Goal: Task Accomplishment & Management: Use online tool/utility

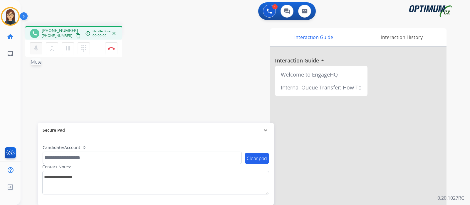
click at [39, 50] on mat-icon "mic" at bounding box center [36, 48] width 7 height 7
click at [39, 51] on mat-icon "mic_off" at bounding box center [36, 48] width 7 height 7
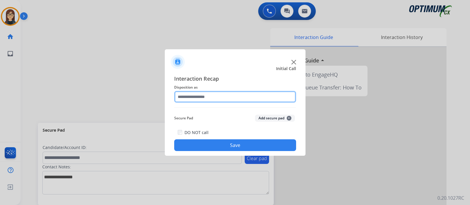
click at [221, 98] on input "text" at bounding box center [235, 97] width 122 height 12
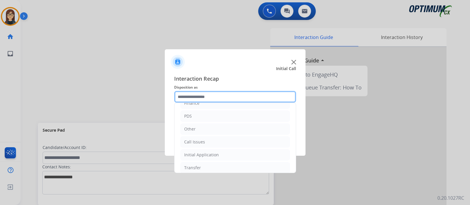
scroll to position [39, 0]
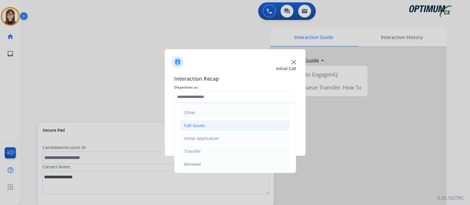
click at [222, 123] on li "Call Issues" at bounding box center [234, 125] width 109 height 11
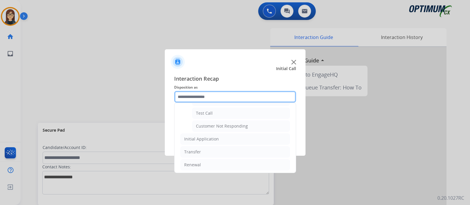
scroll to position [103, 0]
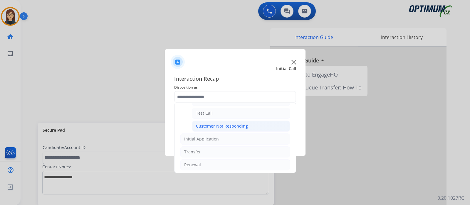
click at [223, 125] on div "Customer Not Responding" at bounding box center [222, 126] width 52 height 6
type input "**********"
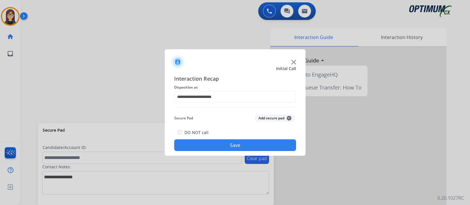
click at [230, 142] on button "Save" at bounding box center [235, 145] width 122 height 12
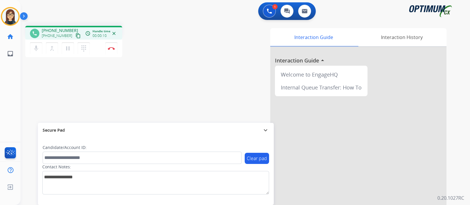
click at [75, 33] on mat-icon "content_copy" at bounding box center [77, 35] width 5 height 5
click at [76, 88] on div "phone +17795377481 +17795377481 content_copy access_time Call metrics Queue 00:…" at bounding box center [238, 143] width 435 height 245
click at [170, 27] on div "phone +17795377481 +17795377481 content_copy access_time Call metrics Queue 00:…" at bounding box center [102, 42] width 155 height 33
click at [41, 82] on div "phone +17795377481 +17795377481 content_copy access_time Call metrics Queue 00:…" at bounding box center [238, 143] width 435 height 245
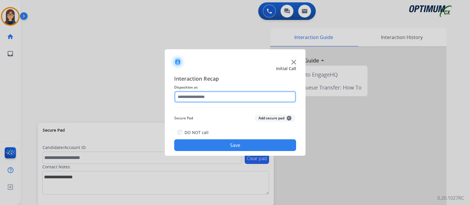
click at [190, 96] on input "text" at bounding box center [235, 97] width 122 height 12
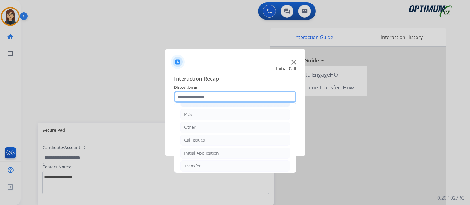
scroll to position [39, 0]
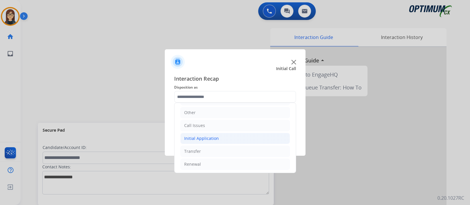
click at [214, 136] on div "Initial Application" at bounding box center [201, 139] width 35 height 6
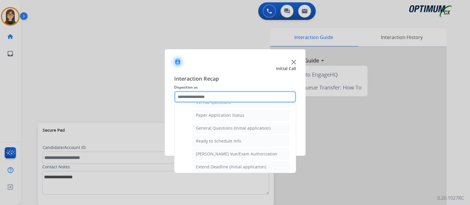
scroll to position [315, 0]
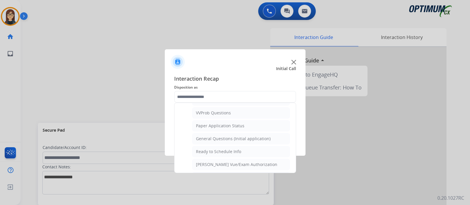
click at [214, 136] on div "General Questions (Initial application)" at bounding box center [233, 139] width 75 height 6
type input "**********"
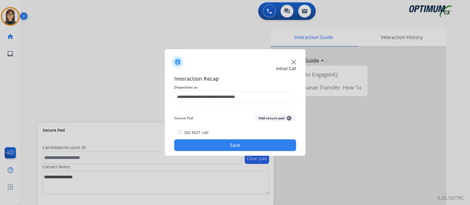
click at [214, 139] on button "Save" at bounding box center [235, 145] width 122 height 12
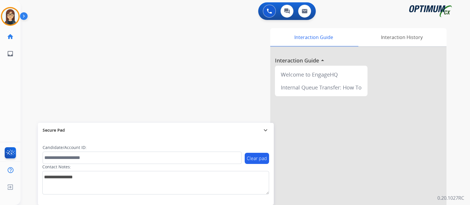
click at [54, 60] on div "swap_horiz Break voice bridge close_fullscreen Connect 3-Way Call merge_type Se…" at bounding box center [238, 143] width 435 height 245
click at [55, 63] on div "swap_horiz Break voice bridge close_fullscreen Connect 3-Way Call merge_type Se…" at bounding box center [238, 143] width 435 height 245
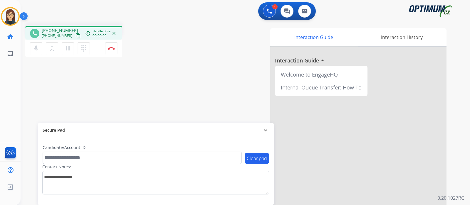
click at [75, 32] on button "content_copy" at bounding box center [78, 35] width 7 height 7
click at [152, 63] on div "phone +17373909236 +17373909236 content_copy access_time Call metrics Queue 00:…" at bounding box center [238, 143] width 435 height 245
click at [109, 50] on button "Disconnect" at bounding box center [111, 48] width 12 height 12
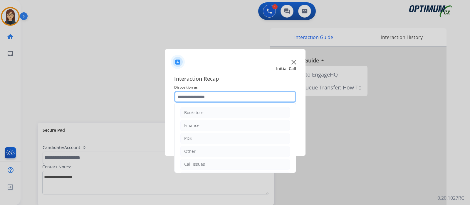
click at [190, 98] on input "text" at bounding box center [235, 97] width 122 height 12
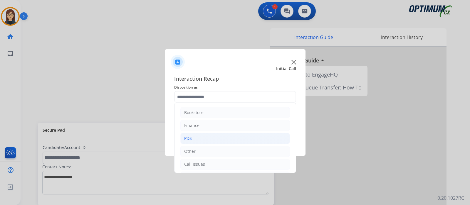
click at [199, 136] on li "PDS" at bounding box center [234, 138] width 109 height 11
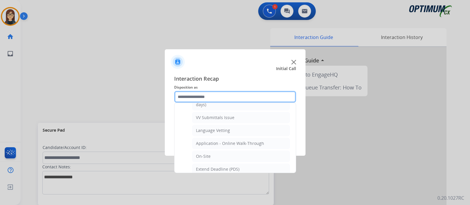
scroll to position [146, 0]
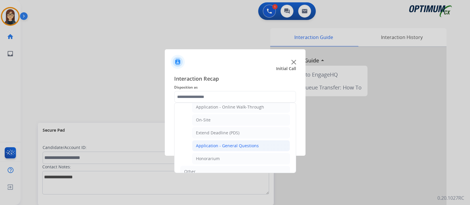
click at [244, 145] on div "Application - General Questions" at bounding box center [227, 146] width 63 height 6
type input "**********"
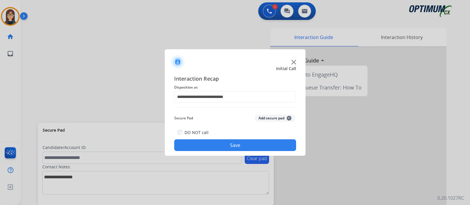
click at [223, 150] on button "Save" at bounding box center [235, 145] width 122 height 12
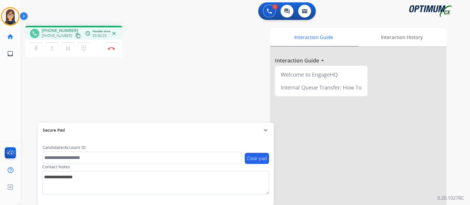
click at [75, 36] on mat-icon "content_copy" at bounding box center [77, 35] width 5 height 5
click at [114, 48] on img at bounding box center [111, 48] width 7 height 3
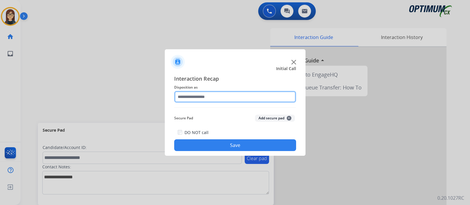
click at [247, 96] on input "text" at bounding box center [235, 97] width 122 height 12
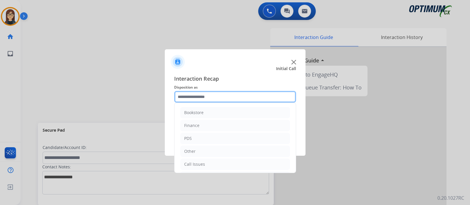
scroll to position [39, 0]
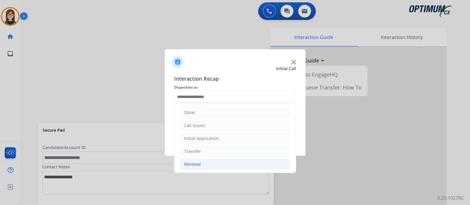
click at [226, 165] on li "Renewal" at bounding box center [234, 164] width 109 height 11
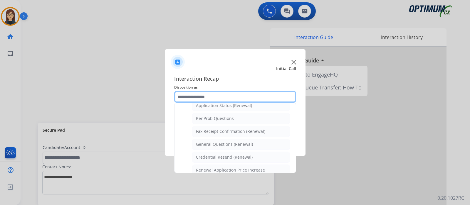
scroll to position [152, 0]
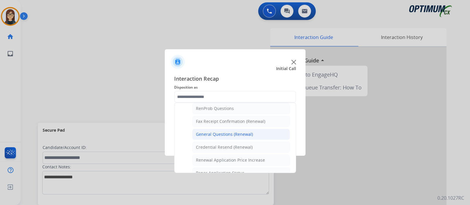
click at [265, 132] on li "General Questions (Renewal)" at bounding box center [241, 134] width 98 height 11
type input "**********"
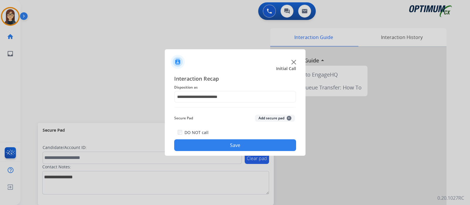
click at [244, 144] on button "Save" at bounding box center [235, 145] width 122 height 12
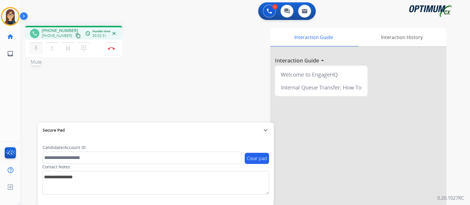
click at [36, 49] on mat-icon "mic" at bounding box center [36, 48] width 7 height 7
click at [36, 49] on mat-icon "mic_off" at bounding box center [36, 48] width 7 height 7
click at [36, 49] on mat-icon "mic" at bounding box center [36, 48] width 7 height 7
click at [38, 48] on mat-icon "mic_off" at bounding box center [36, 48] width 7 height 7
click at [36, 50] on mat-icon "mic" at bounding box center [36, 48] width 7 height 7
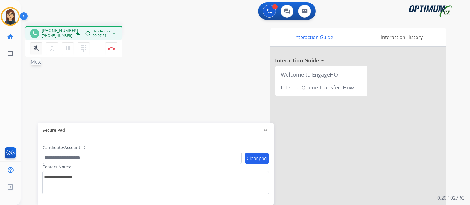
click at [37, 45] on mat-icon "mic_off" at bounding box center [36, 48] width 7 height 7
click at [38, 51] on mat-icon "mic" at bounding box center [36, 48] width 7 height 7
click at [147, 86] on div "phone +15852011757 +15852011757 content_copy access_time Call metrics Queue 00:…" at bounding box center [238, 143] width 435 height 245
click at [35, 49] on mat-icon "mic_off" at bounding box center [36, 48] width 7 height 7
click at [38, 53] on button "mic Mute" at bounding box center [36, 48] width 12 height 12
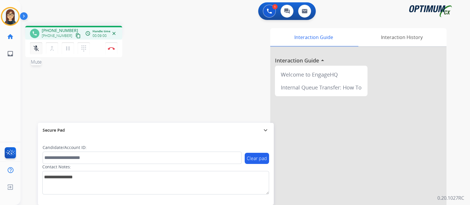
click at [36, 45] on mat-icon "mic_off" at bounding box center [36, 48] width 7 height 7
click at [185, 72] on div "Interaction Guide Interaction History Interaction Guide arrow_drop_up Welcome t…" at bounding box center [314, 147] width 263 height 238
click at [170, 77] on div "phone +15852011757 +15852011757 content_copy access_time Call metrics Queue 00:…" at bounding box center [238, 143] width 435 height 245
click at [179, 72] on div "phone +15852011757 +15852011757 content_copy access_time Call metrics Queue 00:…" at bounding box center [238, 143] width 435 height 245
click at [114, 49] on img at bounding box center [111, 48] width 7 height 3
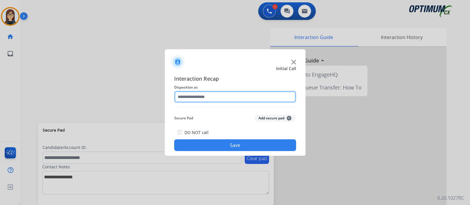
click at [200, 102] on input "text" at bounding box center [235, 97] width 122 height 12
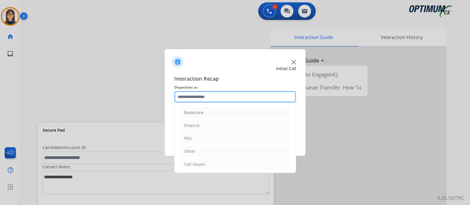
scroll to position [39, 0]
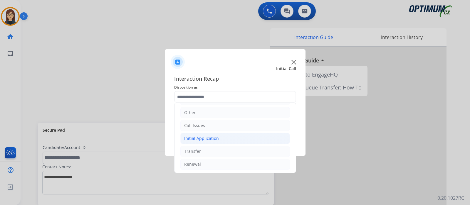
click at [261, 134] on li "Initial Application" at bounding box center [234, 138] width 109 height 11
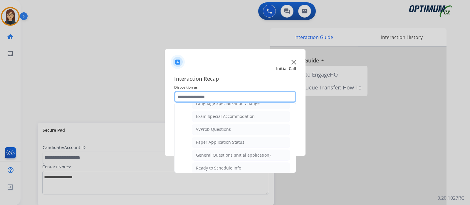
scroll to position [300, 0]
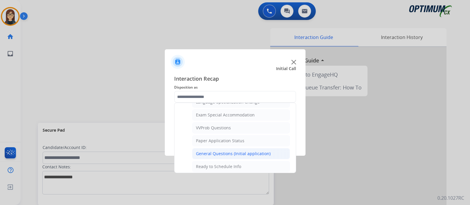
click at [242, 151] on div "General Questions (Initial application)" at bounding box center [233, 154] width 75 height 6
type input "**********"
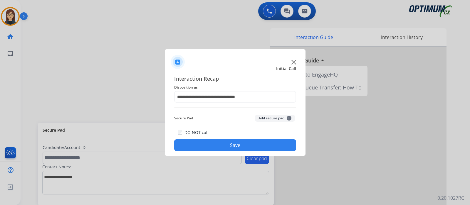
click at [234, 149] on button "Save" at bounding box center [235, 145] width 122 height 12
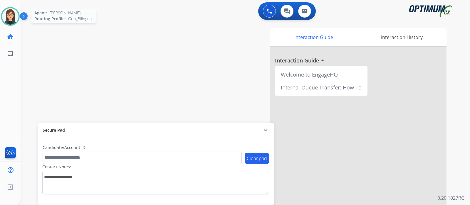
click at [13, 13] on img at bounding box center [10, 16] width 16 height 16
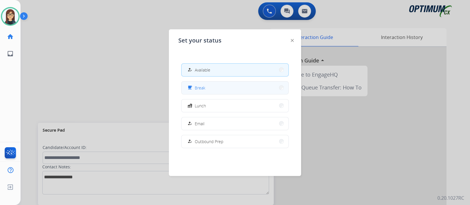
click at [231, 94] on div "free_breakfast Break" at bounding box center [234, 87] width 107 height 13
click at [216, 89] on button "free_breakfast Break" at bounding box center [234, 88] width 107 height 13
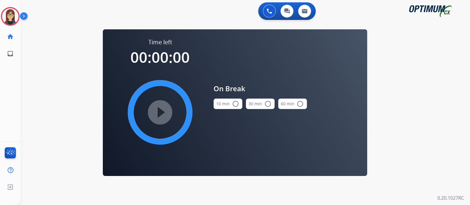
click at [235, 103] on mat-icon "radio_button_unchecked" at bounding box center [235, 103] width 7 height 7
click at [163, 110] on mat-icon "play_circle_filled" at bounding box center [159, 112] width 7 height 7
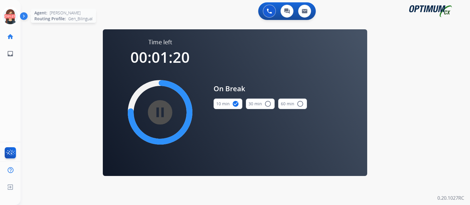
click at [11, 16] on icon at bounding box center [10, 16] width 19 height 19
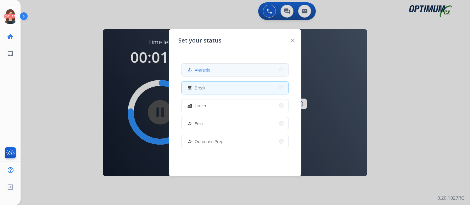
click at [248, 67] on button "how_to_reg Available" at bounding box center [234, 70] width 107 height 13
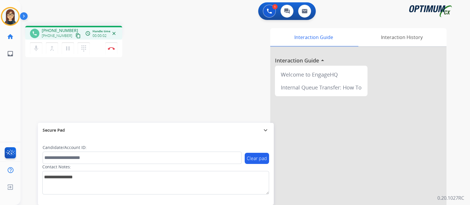
click at [75, 36] on mat-icon "content_copy" at bounding box center [77, 35] width 5 height 5
click at [40, 50] on button "mic Mute" at bounding box center [36, 48] width 12 height 12
click at [161, 75] on div "phone +19175770310 +19175770310 content_copy access_time Call metrics Queue 00:…" at bounding box center [238, 143] width 435 height 245
click at [37, 51] on mat-icon "mic_off" at bounding box center [36, 48] width 7 height 7
click at [129, 81] on div "phone +19175770310 +19175770310 content_copy access_time Call metrics Queue 00:…" at bounding box center [238, 143] width 435 height 245
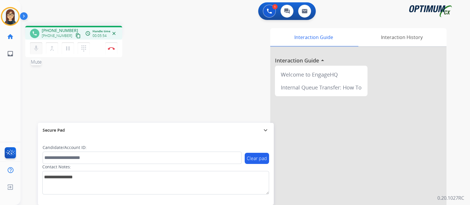
click at [34, 49] on mat-icon "mic" at bounding box center [36, 48] width 7 height 7
click at [35, 47] on mat-icon "mic_off" at bounding box center [36, 48] width 7 height 7
click at [112, 50] on button "Disconnect" at bounding box center [111, 48] width 12 height 12
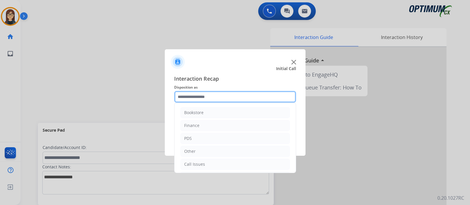
click at [201, 100] on input "text" at bounding box center [235, 97] width 122 height 12
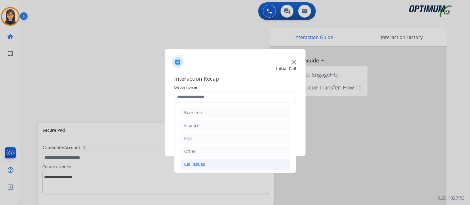
click at [236, 161] on li "Call Issues" at bounding box center [234, 164] width 109 height 11
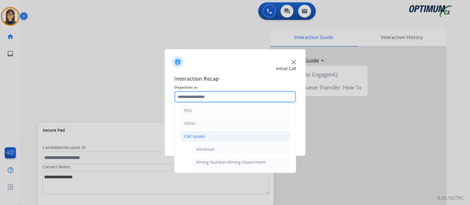
scroll to position [58, 0]
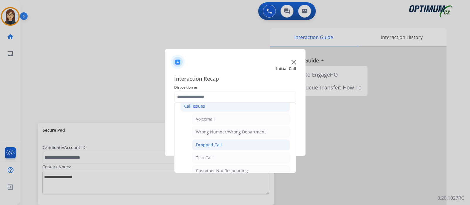
click at [229, 144] on li "Dropped Call" at bounding box center [241, 144] width 98 height 11
type input "**********"
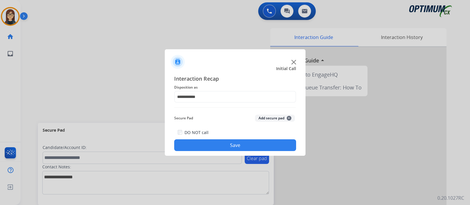
click at [229, 144] on button "Save" at bounding box center [235, 145] width 122 height 12
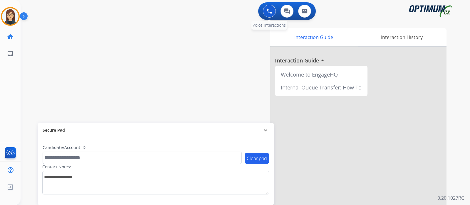
click at [267, 12] on img at bounding box center [268, 11] width 5 height 5
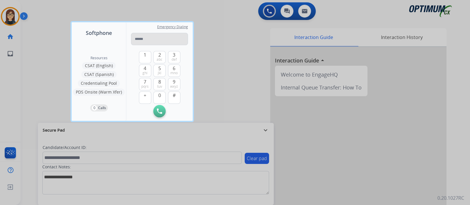
click at [175, 37] on input "tel" at bounding box center [159, 39] width 57 height 12
type input "**********"
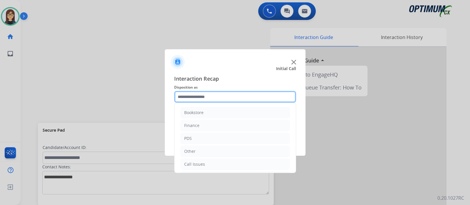
click at [228, 96] on input "text" at bounding box center [235, 97] width 122 height 12
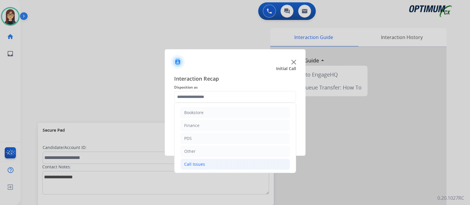
click at [209, 165] on li "Call Issues" at bounding box center [234, 164] width 109 height 11
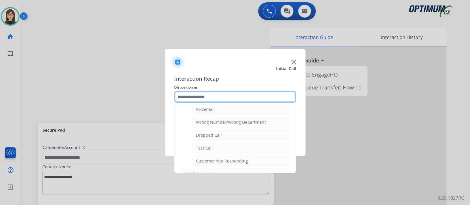
scroll to position [68, 0]
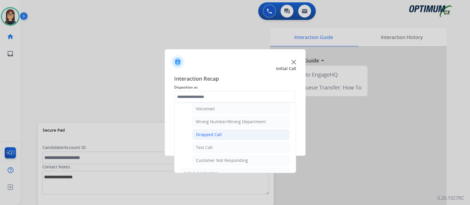
click at [232, 129] on li "Dropped Call" at bounding box center [241, 134] width 98 height 11
type input "**********"
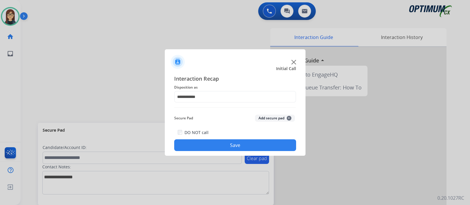
click at [219, 141] on button "Save" at bounding box center [235, 145] width 122 height 12
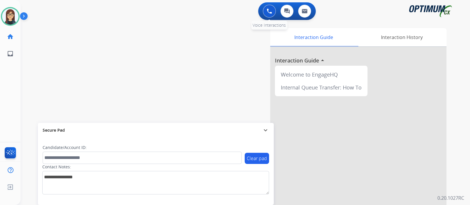
click at [274, 11] on button at bounding box center [269, 11] width 13 height 13
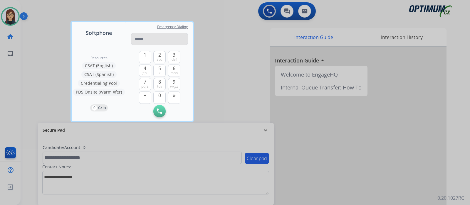
click at [150, 39] on input "tel" at bounding box center [159, 39] width 57 height 12
type input "**********"
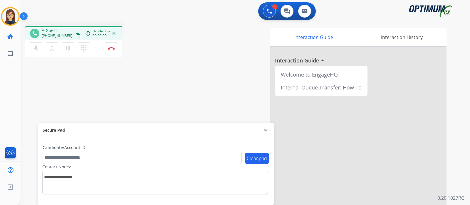
click at [131, 62] on div "phone A Guest +19175770310 content_copy access_time Call metrics Queue 00:05 Ho…" at bounding box center [238, 143] width 435 height 245
click at [172, 77] on div "phone +19175770310 +19175770310 content_copy access_time Call metrics Queue 00:…" at bounding box center [238, 143] width 435 height 245
click at [178, 55] on div "phone +19175770310 +19175770310 content_copy access_time Call metrics Queue 00:…" at bounding box center [102, 42] width 155 height 33
click at [157, 85] on div "phone +19175770310 +19175770310 content_copy access_time Call metrics Queue 00:…" at bounding box center [238, 143] width 435 height 245
click at [189, 42] on div "Interaction Guide Interaction History Interaction Guide arrow_drop_up Welcome t…" at bounding box center [314, 147] width 263 height 238
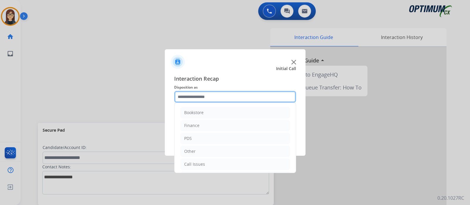
click at [220, 97] on input "text" at bounding box center [235, 97] width 122 height 12
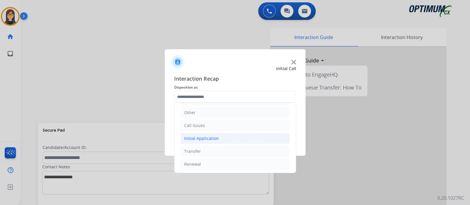
click at [202, 136] on div "Initial Application" at bounding box center [201, 139] width 35 height 6
click at [202, 161] on div "Appeals" at bounding box center [204, 164] width 16 height 6
type input "*******"
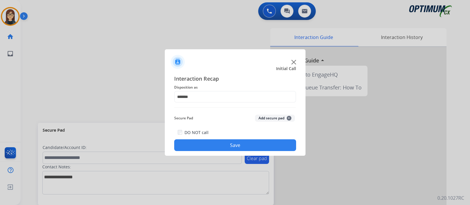
click at [212, 145] on button "Save" at bounding box center [235, 145] width 122 height 12
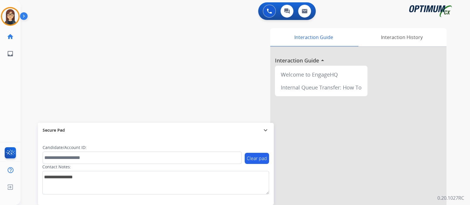
click at [139, 76] on div "swap_horiz Break voice bridge close_fullscreen Connect 3-Way Call merge_type Se…" at bounding box center [238, 143] width 435 height 245
click at [150, 53] on div "swap_horiz Break voice bridge close_fullscreen Connect 3-Way Call merge_type Se…" at bounding box center [238, 143] width 435 height 245
click at [141, 72] on div "swap_horiz Break voice bridge close_fullscreen Connect 3-Way Call merge_type Se…" at bounding box center [238, 143] width 435 height 245
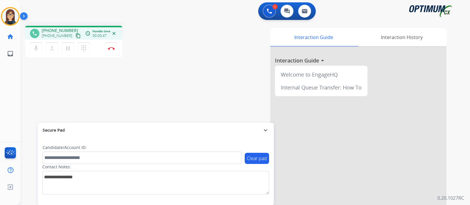
click at [75, 35] on mat-icon "content_copy" at bounding box center [77, 35] width 5 height 5
click at [291, 34] on div "Interaction Guide" at bounding box center [313, 37] width 87 height 18
click at [40, 48] on button "mic Mute" at bounding box center [36, 48] width 12 height 12
click at [80, 99] on div "phone +18122406893 +18122406893 content_copy access_time Call metrics Queue 00:…" at bounding box center [238, 143] width 435 height 245
click at [36, 52] on mat-icon "mic_off" at bounding box center [36, 48] width 7 height 7
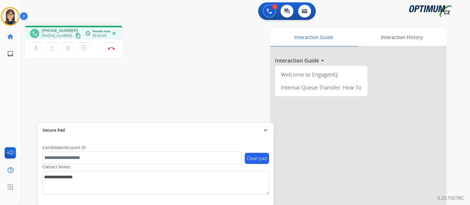
click at [171, 70] on div "phone +18122406893 +18122406893 content_copy access_time Call metrics Queue 00:…" at bounding box center [238, 143] width 435 height 245
click at [191, 78] on div "Interaction Guide Interaction History Interaction Guide arrow_drop_up Welcome t…" at bounding box center [314, 147] width 263 height 238
click at [109, 47] on button "Disconnect" at bounding box center [111, 48] width 12 height 12
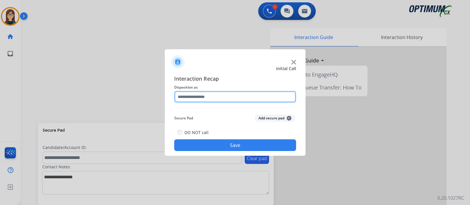
click at [191, 100] on input "text" at bounding box center [235, 97] width 122 height 12
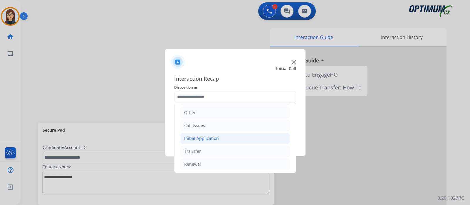
click at [211, 134] on li "Initial Application" at bounding box center [234, 138] width 109 height 11
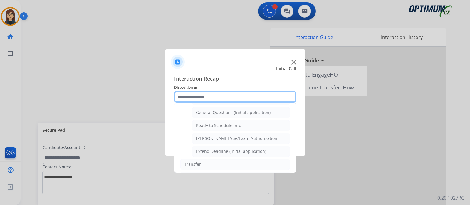
scroll to position [337, 0]
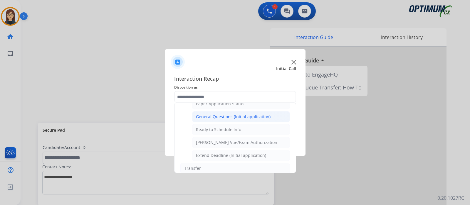
click at [266, 114] on div "General Questions (Initial application)" at bounding box center [233, 117] width 75 height 6
type input "**********"
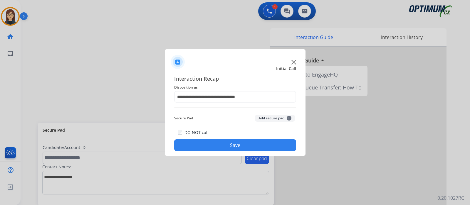
click at [224, 144] on button "Save" at bounding box center [235, 145] width 122 height 12
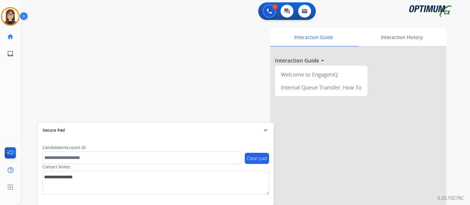
click at [169, 38] on div "swap_horiz Break voice bridge close_fullscreen Connect 3-Way Call merge_type Se…" at bounding box center [238, 143] width 435 height 245
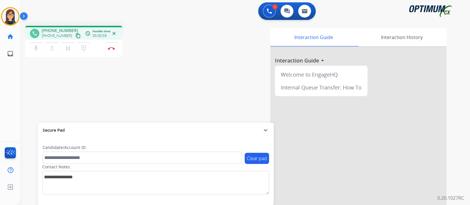
click at [124, 82] on div "phone +17138596377 +17138596377 content_copy access_time Call metrics Queue 00:…" at bounding box center [238, 143] width 435 height 245
click at [75, 34] on mat-icon "content_copy" at bounding box center [77, 35] width 5 height 5
click at [110, 50] on button "Disconnect" at bounding box center [111, 48] width 12 height 12
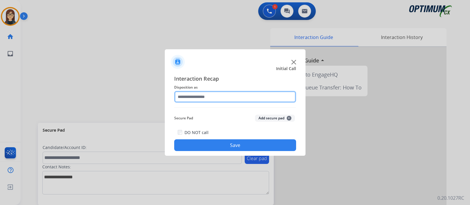
click at [222, 102] on div at bounding box center [235, 97] width 122 height 12
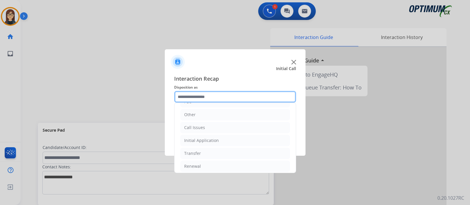
scroll to position [39, 0]
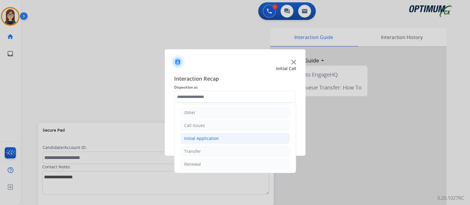
click at [240, 135] on li "Initial Application" at bounding box center [234, 138] width 109 height 11
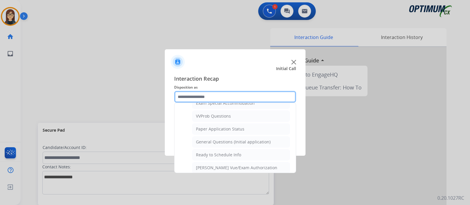
scroll to position [315, 0]
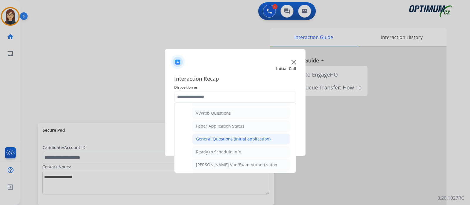
click at [247, 136] on div "General Questions (Initial application)" at bounding box center [233, 139] width 75 height 6
type input "**********"
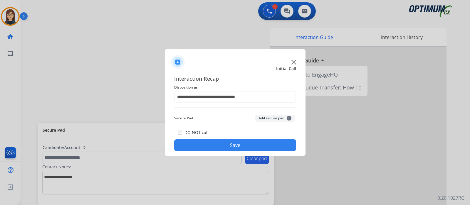
click at [239, 145] on button "Save" at bounding box center [235, 145] width 122 height 12
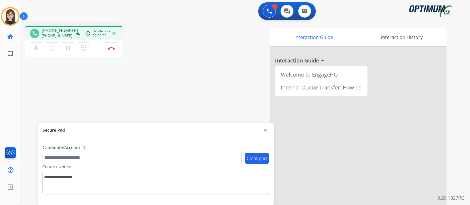
click at [126, 71] on div "phone +14127284228 +14127284228 content_copy access_time Call metrics Queue 00:…" at bounding box center [238, 143] width 435 height 245
click at [36, 50] on mat-icon "mic" at bounding box center [36, 48] width 7 height 7
click at [75, 36] on mat-icon "content_copy" at bounding box center [77, 35] width 5 height 5
click at [37, 48] on mat-icon "mic_off" at bounding box center [36, 48] width 7 height 7
click at [37, 48] on mat-icon "mic" at bounding box center [36, 48] width 7 height 7
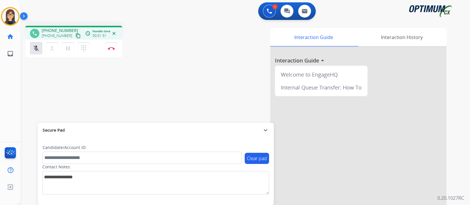
click at [50, 69] on div "phone +14127284228 +14127284228 content_copy access_time Call metrics Queue 00:…" at bounding box center [238, 143] width 435 height 245
click at [155, 69] on div "phone +14127284228 +14127284228 content_copy access_time Call metrics Queue 00:…" at bounding box center [238, 143] width 435 height 245
click at [35, 50] on mat-icon "mic_off" at bounding box center [36, 48] width 7 height 7
click at [34, 49] on mat-icon "mic" at bounding box center [36, 48] width 7 height 7
click at [34, 49] on mat-icon "mic_off" at bounding box center [36, 48] width 7 height 7
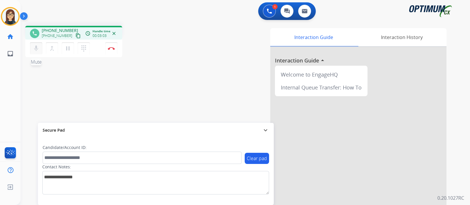
click at [34, 49] on mat-icon "mic" at bounding box center [36, 48] width 7 height 7
click at [227, 69] on div "Interaction Guide Interaction History Interaction Guide arrow_drop_up Welcome t…" at bounding box center [314, 147] width 263 height 238
click at [37, 48] on mat-icon "mic_off" at bounding box center [36, 48] width 7 height 7
click at [211, 71] on div "Interaction Guide Interaction History Interaction Guide arrow_drop_up Welcome t…" at bounding box center [314, 147] width 263 height 238
click at [197, 67] on div "Interaction Guide Interaction History Interaction Guide arrow_drop_up Welcome t…" at bounding box center [314, 147] width 263 height 238
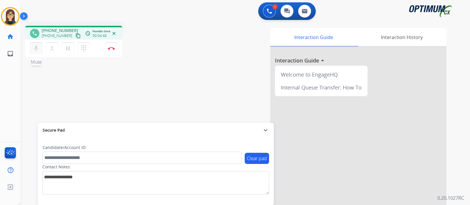
click at [37, 52] on mat-icon "mic" at bounding box center [36, 48] width 7 height 7
click at [195, 76] on div "Interaction Guide Interaction History Interaction Guide arrow_drop_up Welcome t…" at bounding box center [314, 147] width 263 height 238
click at [161, 99] on div "phone +14127284228 +14127284228 content_copy access_time Call metrics Queue 00:…" at bounding box center [238, 143] width 435 height 245
click at [38, 50] on mat-icon "mic_off" at bounding box center [36, 48] width 7 height 7
click at [171, 54] on div "phone +14127284228 +14127284228 content_copy access_time Call metrics Queue 00:…" at bounding box center [102, 42] width 155 height 33
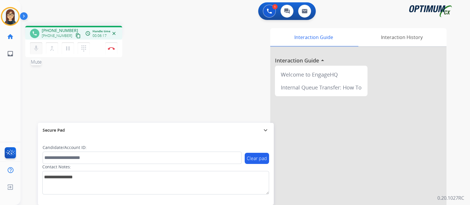
click at [33, 52] on mat-icon "mic" at bounding box center [36, 48] width 7 height 7
click at [112, 108] on div "phone +14127284228 +14127284228 content_copy access_time Call metrics Queue 00:…" at bounding box center [238, 143] width 435 height 245
click at [35, 50] on mat-icon "mic_off" at bounding box center [36, 48] width 7 height 7
click at [165, 83] on div "phone +14127284228 +14127284228 content_copy access_time Call metrics Queue 00:…" at bounding box center [238, 143] width 435 height 245
click at [146, 62] on div "phone +14127284228 +14127284228 content_copy access_time Call metrics Queue 00:…" at bounding box center [238, 143] width 435 height 245
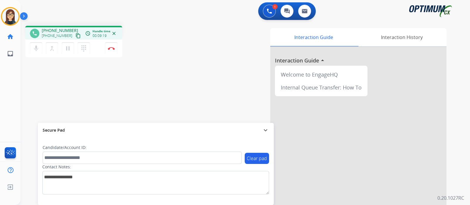
click at [148, 92] on div "phone +14127284228 +14127284228 content_copy access_time Call metrics Queue 00:…" at bounding box center [238, 143] width 435 height 245
click at [114, 51] on button "Disconnect" at bounding box center [111, 48] width 12 height 12
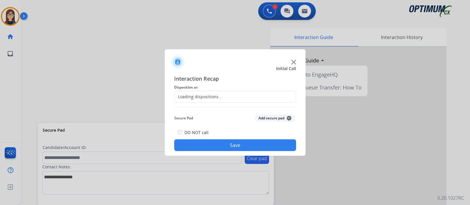
click at [194, 94] on div "Loading dispositions..." at bounding box center [198, 97] width 48 height 6
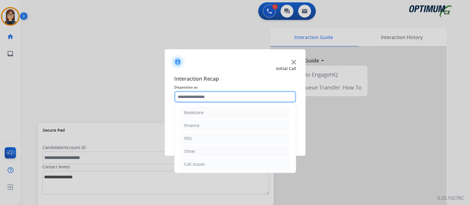
click at [194, 94] on input "text" at bounding box center [235, 97] width 122 height 12
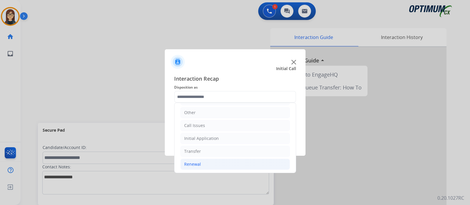
click at [226, 159] on li "Renewal" at bounding box center [234, 164] width 109 height 11
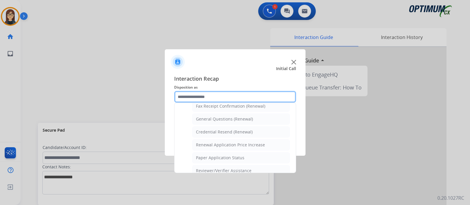
scroll to position [174, 0]
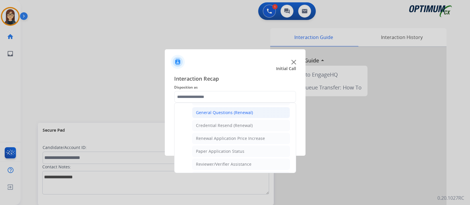
click at [255, 111] on li "General Questions (Renewal)" at bounding box center [241, 112] width 98 height 11
type input "**********"
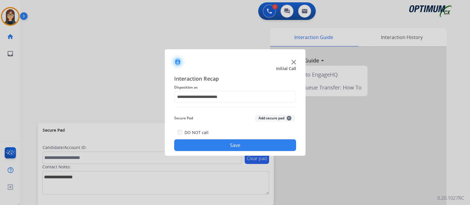
click at [219, 148] on button "Save" at bounding box center [235, 145] width 122 height 12
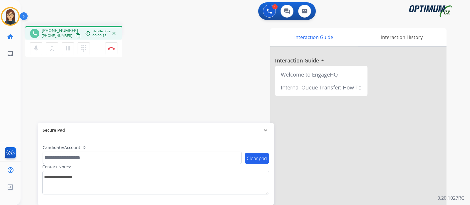
click at [75, 36] on mat-icon "content_copy" at bounding box center [77, 35] width 5 height 5
click at [176, 101] on div "phone +12693370770 +12693370770 content_copy access_time Call metrics Queue 00:…" at bounding box center [238, 143] width 435 height 245
click at [113, 48] on img at bounding box center [111, 48] width 7 height 3
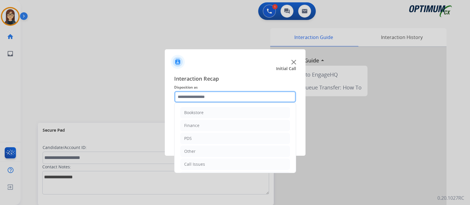
click at [268, 100] on input "text" at bounding box center [235, 97] width 122 height 12
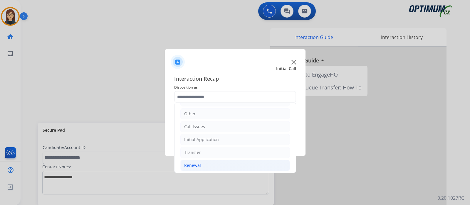
click at [193, 163] on div "Renewal" at bounding box center [192, 166] width 17 height 6
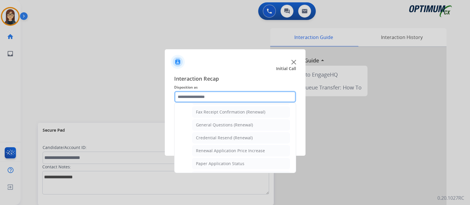
scroll to position [159, 0]
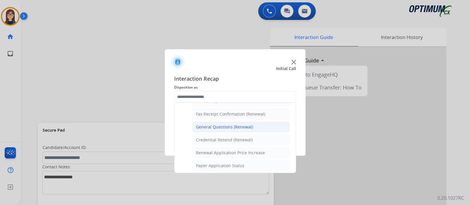
click at [232, 126] on div "General Questions (Renewal)" at bounding box center [224, 127] width 57 height 6
type input "**********"
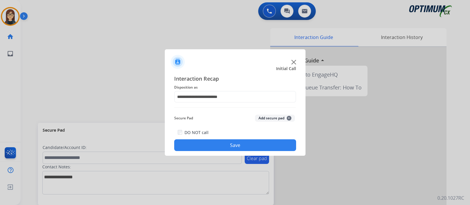
click at [211, 143] on button "Save" at bounding box center [235, 145] width 122 height 12
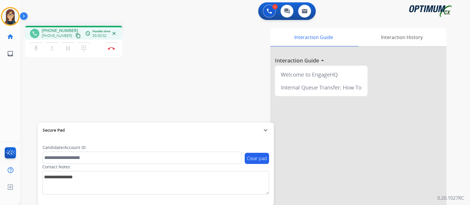
click at [75, 36] on mat-icon "content_copy" at bounding box center [77, 35] width 5 height 5
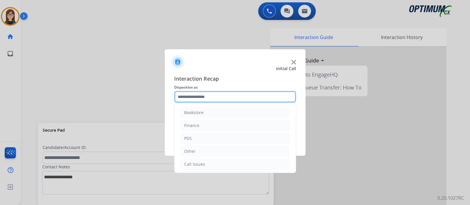
click at [213, 97] on input "text" at bounding box center [235, 97] width 122 height 12
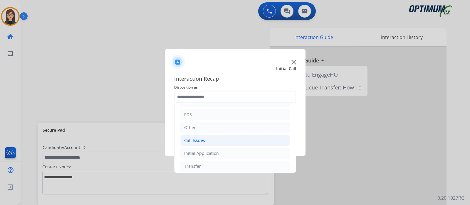
click at [192, 143] on li "Call Issues" at bounding box center [234, 140] width 109 height 11
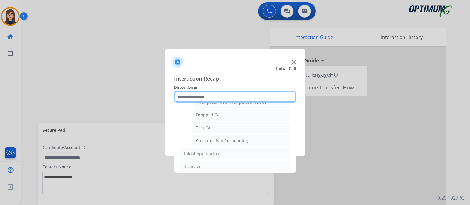
scroll to position [95, 0]
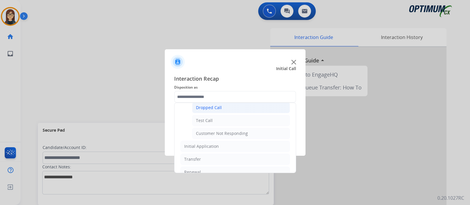
click at [220, 105] on div "Dropped Call" at bounding box center [209, 108] width 26 height 6
type input "**********"
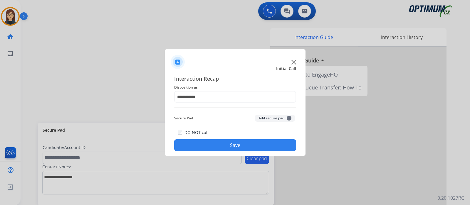
click at [202, 144] on button "Save" at bounding box center [235, 145] width 122 height 12
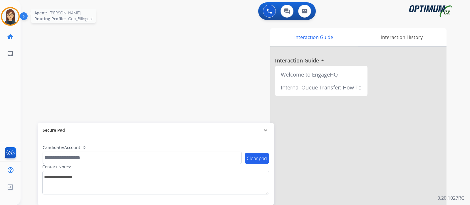
click at [14, 17] on img at bounding box center [10, 16] width 16 height 16
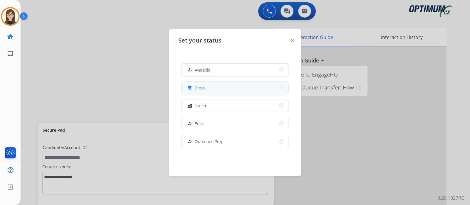
click at [224, 89] on button "free_breakfast Break" at bounding box center [234, 88] width 107 height 13
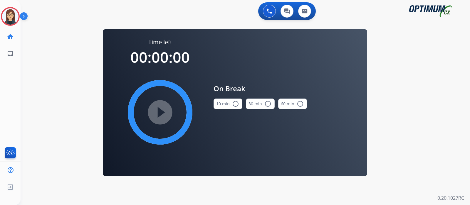
click at [236, 102] on mat-icon "radio_button_unchecked" at bounding box center [235, 103] width 7 height 7
click at [163, 109] on mat-icon "play_circle_filled" at bounding box center [159, 112] width 7 height 7
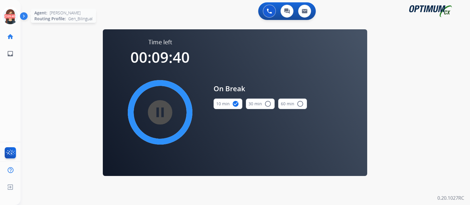
click at [16, 16] on icon at bounding box center [10, 16] width 19 height 19
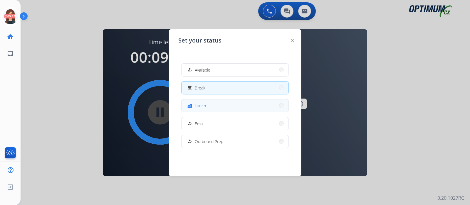
click at [202, 105] on span "Lunch" at bounding box center [200, 106] width 11 height 6
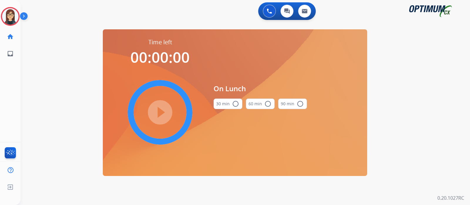
click at [233, 102] on mat-icon "radio_button_unchecked" at bounding box center [235, 103] width 7 height 7
click at [156, 112] on mat-icon "play_circle_filled" at bounding box center [159, 112] width 7 height 7
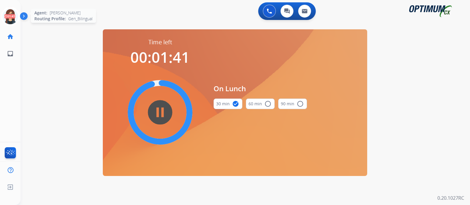
click at [13, 23] on icon at bounding box center [10, 16] width 19 height 19
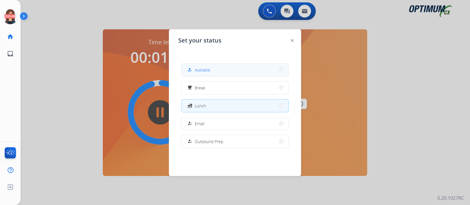
click at [196, 66] on div "how_to_reg Available" at bounding box center [198, 69] width 24 height 7
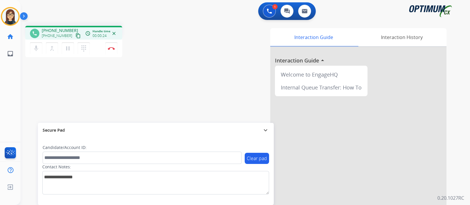
click at [75, 36] on mat-icon "content_copy" at bounding box center [77, 35] width 5 height 5
click at [36, 49] on mat-icon "mic" at bounding box center [36, 48] width 7 height 7
click at [36, 49] on mat-icon "mic_off" at bounding box center [36, 48] width 7 height 7
click at [180, 88] on div "phone +14702696651 +14702696651 content_copy access_time Call metrics Queue 00:…" at bounding box center [238, 143] width 435 height 245
click at [114, 50] on button "Disconnect" at bounding box center [111, 48] width 12 height 12
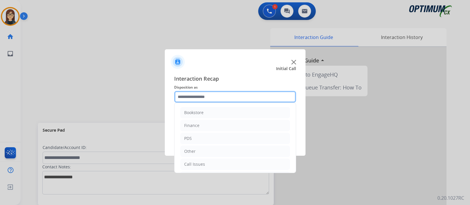
click at [206, 96] on input "text" at bounding box center [235, 97] width 122 height 12
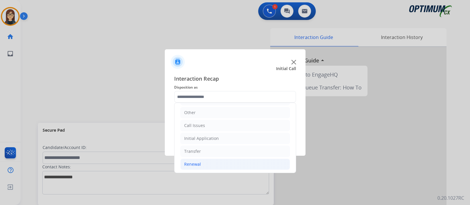
click at [198, 161] on div "Renewal" at bounding box center [192, 164] width 17 height 6
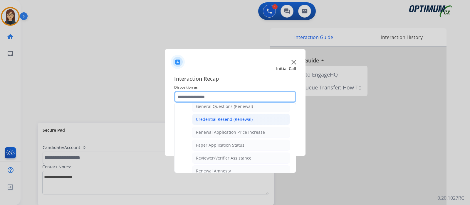
scroll to position [170, 0]
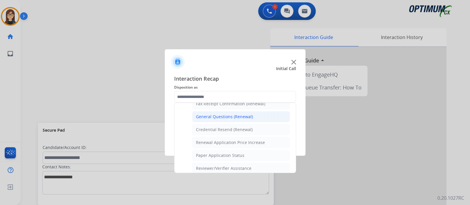
click at [236, 116] on div "General Questions (Renewal)" at bounding box center [224, 117] width 57 height 6
type input "**********"
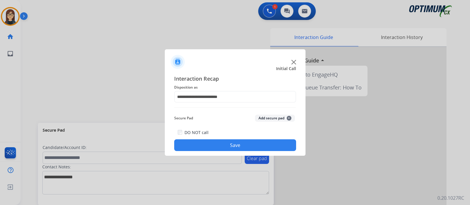
click at [220, 147] on button "Save" at bounding box center [235, 145] width 122 height 12
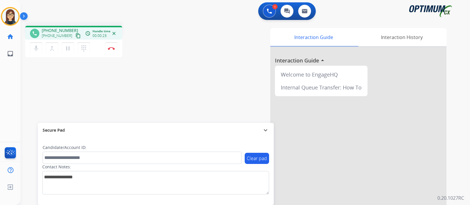
click at [75, 36] on mat-icon "content_copy" at bounding box center [77, 35] width 5 height 5
click at [144, 81] on div "phone +19546813631 +19546813631 content_copy access_time Call metrics Queue 00:…" at bounding box center [238, 143] width 435 height 245
click at [109, 45] on button "Disconnect" at bounding box center [111, 48] width 12 height 12
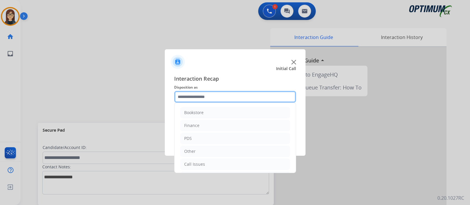
click at [196, 93] on input "text" at bounding box center [235, 97] width 122 height 12
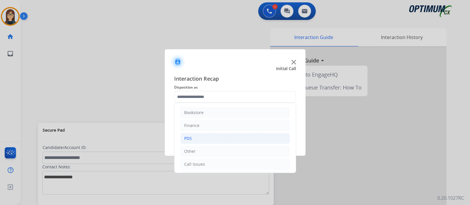
click at [198, 137] on li "PDS" at bounding box center [234, 138] width 109 height 11
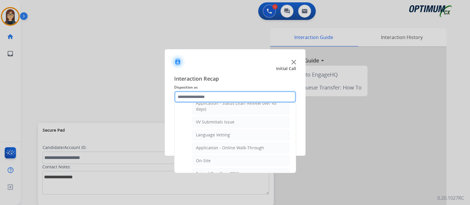
scroll to position [114, 0]
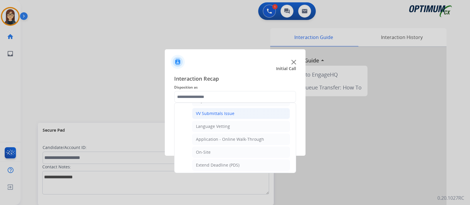
click at [230, 111] on div "VV Submittals Issue" at bounding box center [215, 114] width 38 height 6
type input "**********"
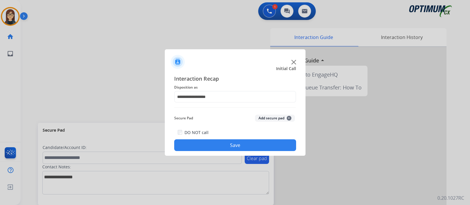
click at [201, 144] on button "Save" at bounding box center [235, 145] width 122 height 12
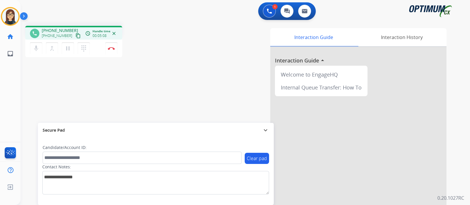
click at [172, 100] on div "phone +14149829031 +14149829031 content_copy access_time Call metrics Queue 00:…" at bounding box center [238, 143] width 435 height 245
click at [182, 88] on div "phone +14149829031 +14149829031 content_copy access_time Call metrics Queue 00:…" at bounding box center [238, 143] width 435 height 245
click at [112, 49] on img at bounding box center [111, 48] width 7 height 3
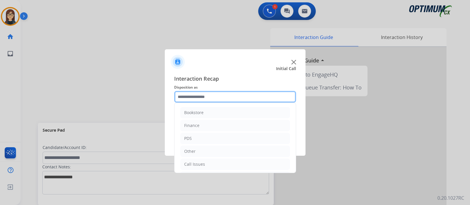
click at [195, 92] on input "text" at bounding box center [235, 97] width 122 height 12
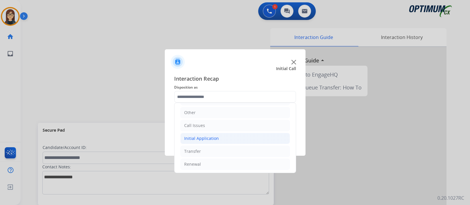
click at [216, 136] on div "Initial Application" at bounding box center [201, 139] width 35 height 6
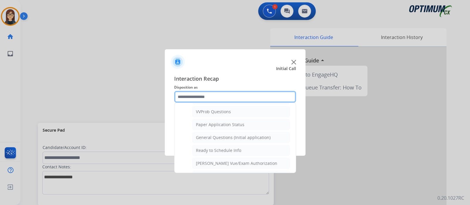
scroll to position [320, 0]
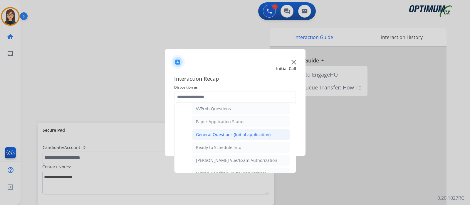
click at [262, 132] on div "General Questions (Initial application)" at bounding box center [233, 135] width 75 height 6
type input "**********"
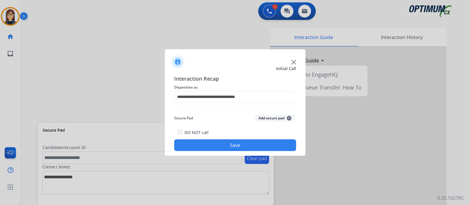
click at [251, 141] on button "Save" at bounding box center [235, 145] width 122 height 12
click at [201, 105] on div "Interaction Recap Disposition as Secure Pad Add secure pad + DO NOT call Save" at bounding box center [235, 113] width 122 height 77
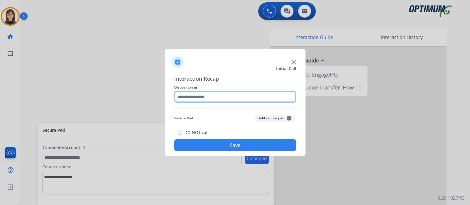
click at [211, 100] on input "text" at bounding box center [235, 97] width 122 height 12
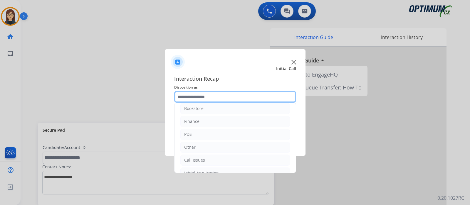
scroll to position [39, 0]
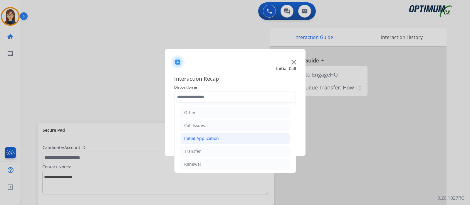
click at [233, 137] on li "Initial Application" at bounding box center [234, 138] width 109 height 11
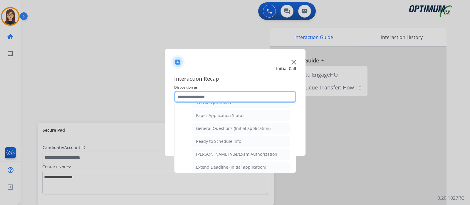
scroll to position [327, 0]
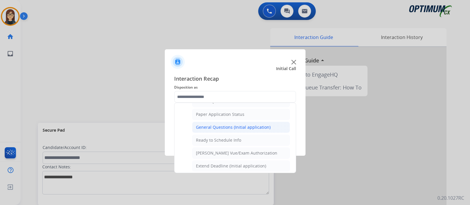
click at [263, 122] on li "General Questions (Initial application)" at bounding box center [241, 127] width 98 height 11
type input "**********"
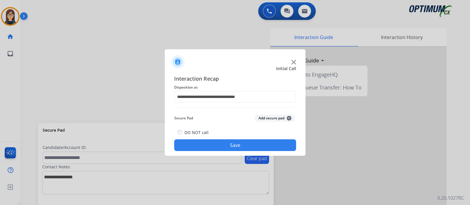
click at [227, 147] on button "Save" at bounding box center [235, 145] width 122 height 12
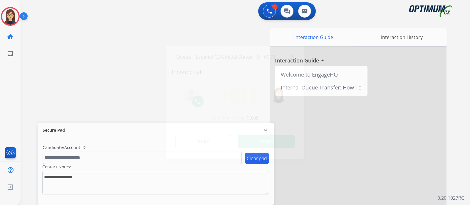
click at [253, 141] on button "Accept" at bounding box center [266, 141] width 57 height 13
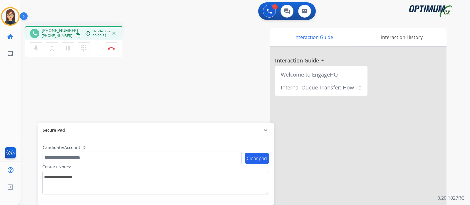
click at [75, 36] on mat-icon "content_copy" at bounding box center [77, 35] width 5 height 5
click at [112, 53] on button "Disconnect" at bounding box center [111, 48] width 12 height 12
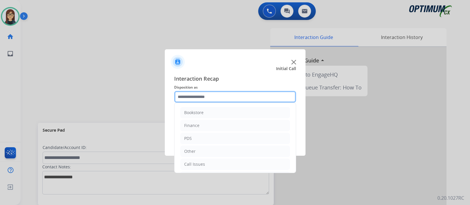
click at [226, 96] on input "text" at bounding box center [235, 97] width 122 height 12
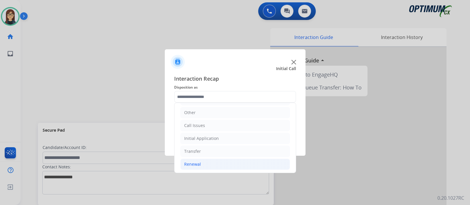
click at [259, 160] on li "Renewal" at bounding box center [234, 164] width 109 height 11
click at [226, 163] on li "Renewal" at bounding box center [234, 164] width 109 height 11
click at [261, 162] on li "Renewal" at bounding box center [234, 164] width 109 height 11
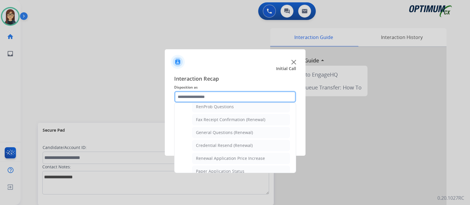
scroll to position [161, 0]
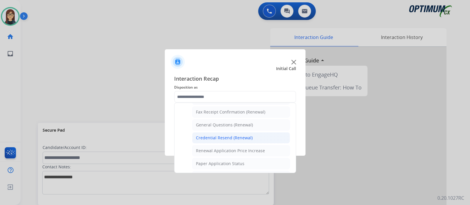
click at [264, 138] on li "Credential Resend (Renewal)" at bounding box center [241, 137] width 98 height 11
type input "**********"
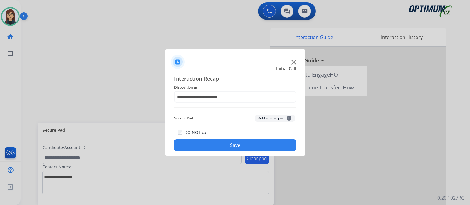
click at [261, 143] on button "Save" at bounding box center [235, 145] width 122 height 12
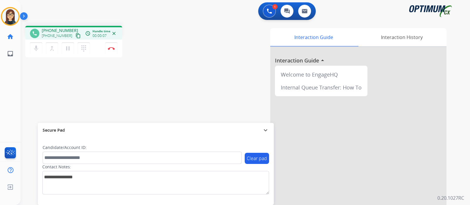
click at [75, 35] on mat-icon "content_copy" at bounding box center [77, 35] width 5 height 5
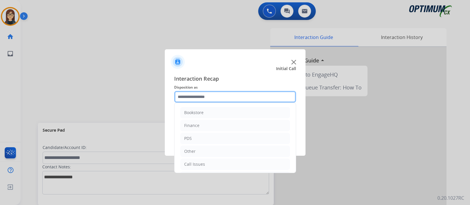
click at [221, 100] on input "text" at bounding box center [235, 97] width 122 height 12
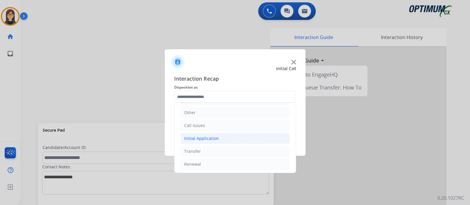
click at [249, 136] on li "Initial Application" at bounding box center [234, 138] width 109 height 11
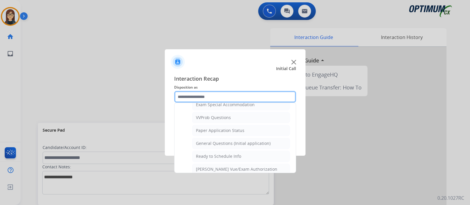
scroll to position [313, 0]
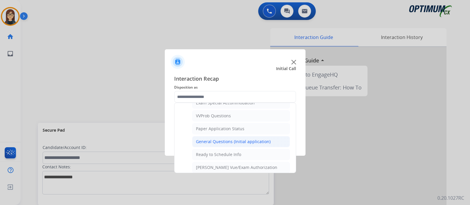
click at [265, 140] on div "General Questions (Initial application)" at bounding box center [233, 142] width 75 height 6
type input "**********"
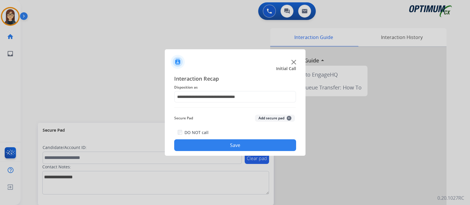
click at [256, 145] on button "Save" at bounding box center [235, 145] width 122 height 12
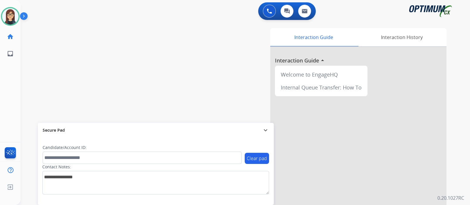
click at [134, 90] on div "swap_horiz Break voice bridge close_fullscreen Connect 3-Way Call merge_type Se…" at bounding box center [238, 143] width 435 height 245
click at [167, 76] on div "swap_horiz Break voice bridge close_fullscreen Connect 3-Way Call merge_type Se…" at bounding box center [238, 143] width 435 height 245
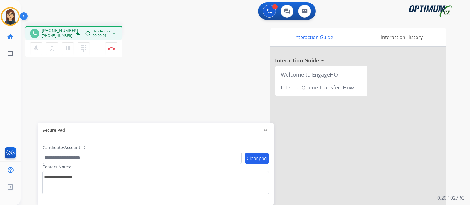
click at [75, 36] on mat-icon "content_copy" at bounding box center [77, 35] width 5 height 5
click at [40, 46] on button "mic Mute" at bounding box center [36, 48] width 12 height 12
click at [40, 46] on button "mic_off Mute" at bounding box center [36, 48] width 12 height 12
click at [168, 82] on div "phone +17402196839 +17402196839 content_copy access_time Call metrics Queue 00:…" at bounding box center [238, 143] width 435 height 245
click at [177, 69] on div "phone +17402196839 +17402196839 content_copy access_time Call metrics Queue 00:…" at bounding box center [238, 143] width 435 height 245
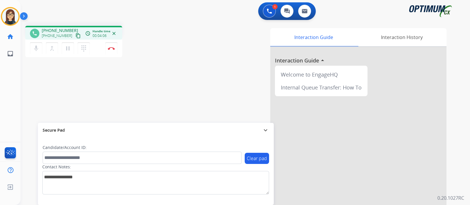
click at [187, 38] on div "Interaction Guide Interaction History Interaction Guide arrow_drop_up Welcome t…" at bounding box center [314, 147] width 263 height 238
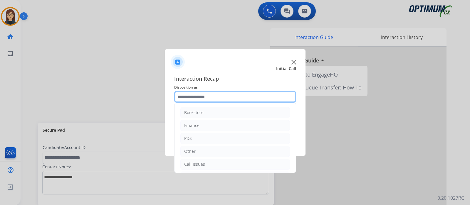
click at [191, 98] on input "text" at bounding box center [235, 97] width 122 height 12
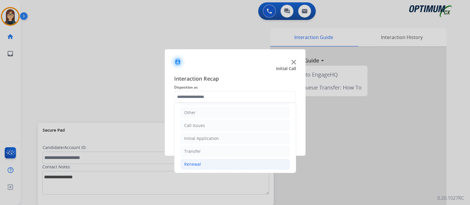
click at [192, 164] on div "Renewal" at bounding box center [192, 164] width 17 height 6
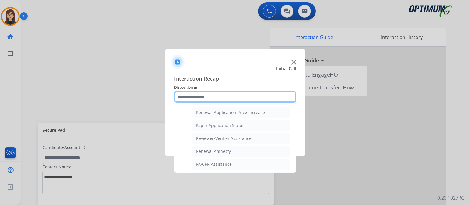
scroll to position [201, 0]
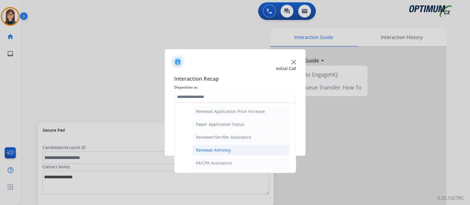
click at [235, 146] on li "Renewal Amnesty" at bounding box center [241, 150] width 98 height 11
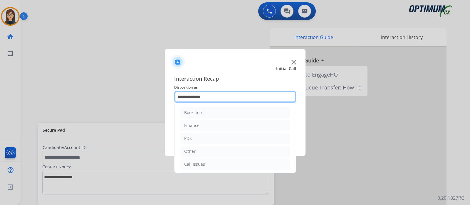
click at [264, 97] on input "**********" at bounding box center [235, 97] width 122 height 12
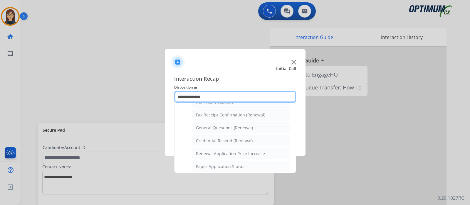
scroll to position [156, 0]
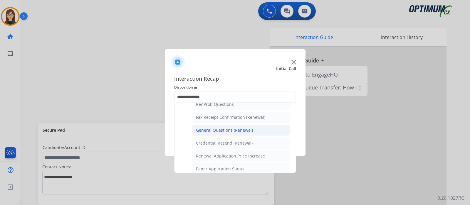
click at [242, 130] on div "General Questions (Renewal)" at bounding box center [224, 130] width 57 height 6
type input "**********"
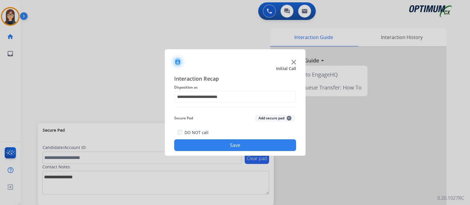
click at [234, 141] on button "Save" at bounding box center [235, 145] width 122 height 12
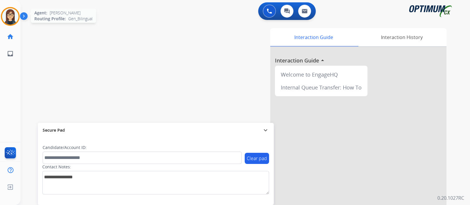
click at [12, 18] on img at bounding box center [10, 16] width 16 height 16
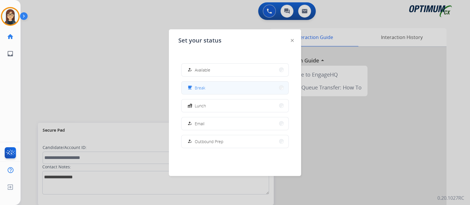
click at [220, 85] on button "free_breakfast Break" at bounding box center [234, 88] width 107 height 13
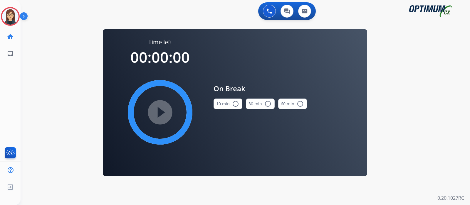
click at [235, 104] on mat-icon "radio_button_unchecked" at bounding box center [235, 103] width 7 height 7
click at [160, 109] on mat-icon "play_circle_filled" at bounding box center [159, 112] width 7 height 7
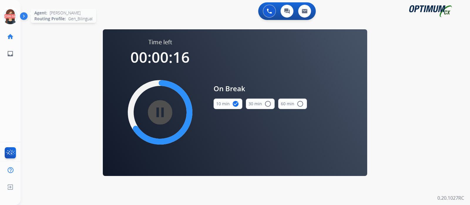
click at [10, 15] on icon at bounding box center [10, 16] width 19 height 19
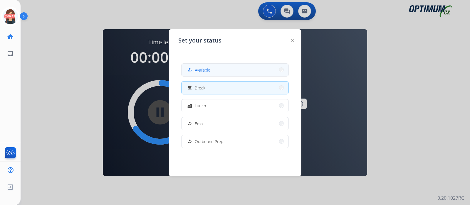
click at [233, 68] on button "how_to_reg Available" at bounding box center [234, 70] width 107 height 13
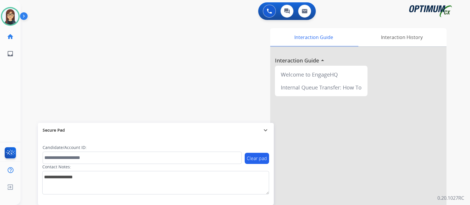
click at [22, 15] on img at bounding box center [25, 17] width 10 height 11
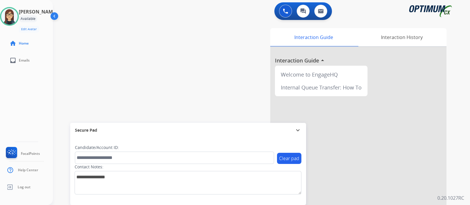
click at [194, 65] on div "swap_horiz Break voice bridge close_fullscreen Connect 3-Way Call merge_type Se…" at bounding box center [254, 143] width 403 height 245
click at [285, 12] on img at bounding box center [285, 11] width 5 height 5
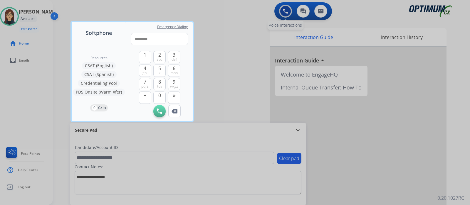
type input "**********"
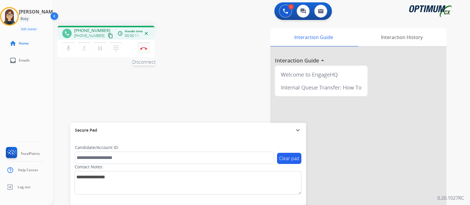
click at [142, 47] on img at bounding box center [143, 48] width 7 height 3
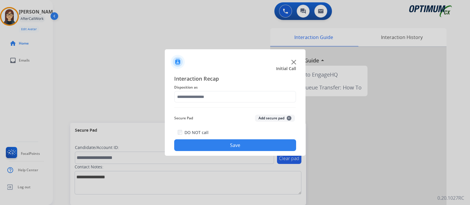
click at [258, 116] on button "Add secure pad +" at bounding box center [275, 118] width 40 height 7
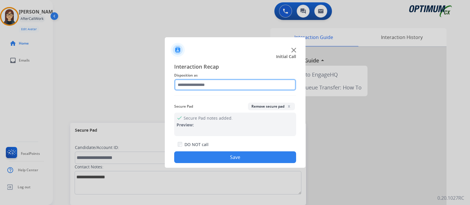
click at [220, 86] on input "text" at bounding box center [235, 85] width 122 height 12
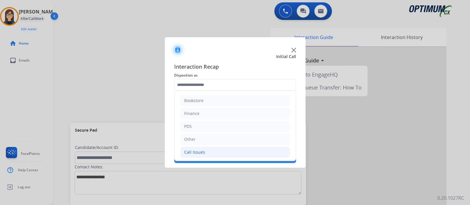
click at [201, 152] on div "Call Issues" at bounding box center [194, 152] width 21 height 6
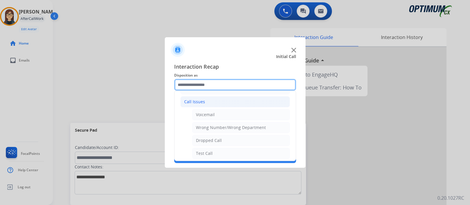
scroll to position [61, 0]
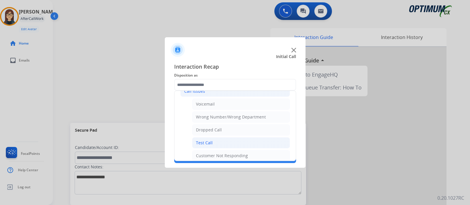
click at [224, 140] on li "Test Call" at bounding box center [241, 142] width 98 height 11
type input "*********"
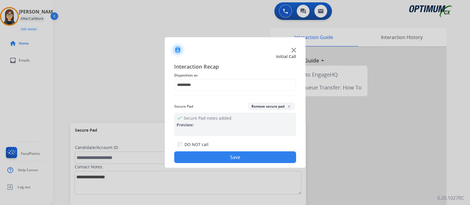
click at [207, 154] on button "Save" at bounding box center [235, 157] width 122 height 12
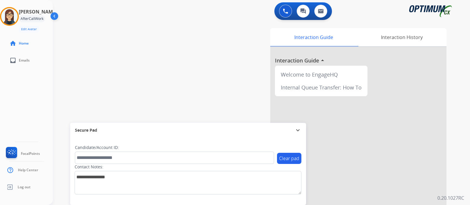
click at [176, 108] on div "swap_horiz Break voice bridge close_fullscreen Connect 3-Way Call merge_type Se…" at bounding box center [254, 143] width 403 height 245
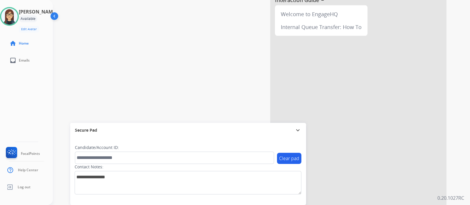
click at [177, 106] on div "swap_horiz Break voice bridge close_fullscreen Connect 3-Way Call merge_type Se…" at bounding box center [254, 83] width 403 height 245
click at [179, 104] on div "swap_horiz Break voice bridge close_fullscreen Connect 3-Way Call merge_type Se…" at bounding box center [254, 83] width 403 height 245
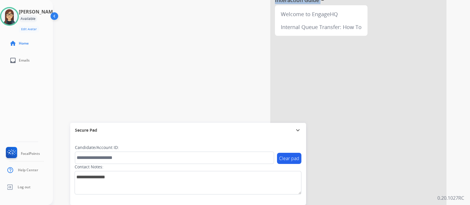
click at [179, 104] on div "swap_horiz Break voice bridge close_fullscreen Connect 3-Way Call merge_type Se…" at bounding box center [254, 83] width 403 height 245
click at [177, 104] on div "swap_horiz Break voice bridge close_fullscreen Connect 3-Way Call merge_type Se…" at bounding box center [254, 83] width 403 height 245
click at [176, 102] on div "swap_horiz Break voice bridge close_fullscreen Connect 3-Way Call merge_type Se…" at bounding box center [254, 83] width 403 height 245
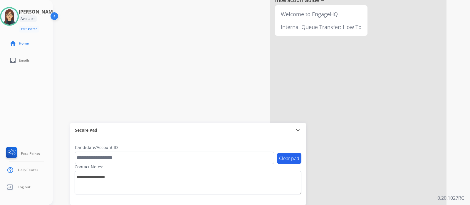
click at [95, 103] on div "swap_horiz Break voice bridge close_fullscreen Connect 3-Way Call merge_type Se…" at bounding box center [254, 83] width 403 height 245
click at [96, 103] on div "swap_horiz Break voice bridge close_fullscreen Connect 3-Way Call merge_type Se…" at bounding box center [254, 83] width 403 height 245
click at [108, 113] on div "swap_horiz Break voice bridge close_fullscreen Connect 3-Way Call merge_type Se…" at bounding box center [254, 83] width 403 height 245
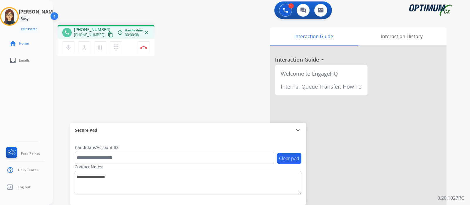
scroll to position [0, 0]
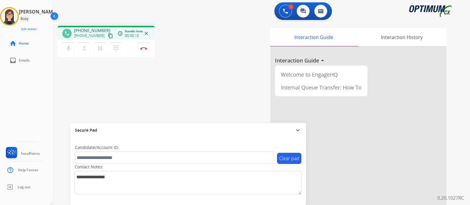
click at [108, 36] on mat-icon "content_copy" at bounding box center [110, 35] width 5 height 5
click at [147, 120] on div "phone +13072170072 +13072170072 content_copy access_time Call metrics Queue 00:…" at bounding box center [254, 143] width 403 height 245
click at [108, 36] on mat-icon "content_copy" at bounding box center [110, 35] width 5 height 5
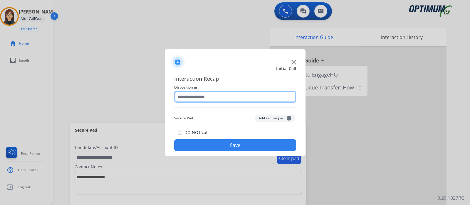
click at [197, 96] on input "text" at bounding box center [235, 97] width 122 height 12
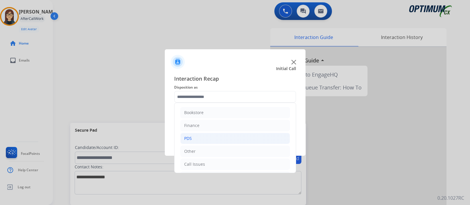
click at [192, 139] on li "PDS" at bounding box center [234, 138] width 109 height 11
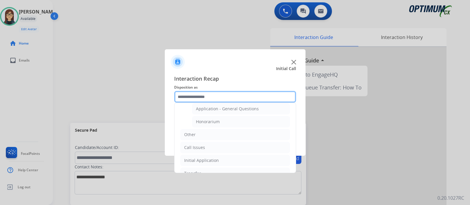
scroll to position [178, 0]
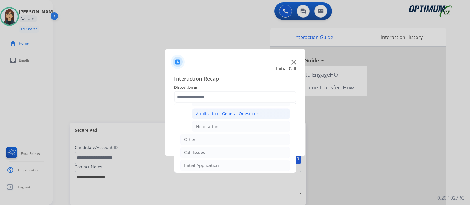
click at [265, 113] on li "Application - General Questions" at bounding box center [241, 113] width 98 height 11
type input "**********"
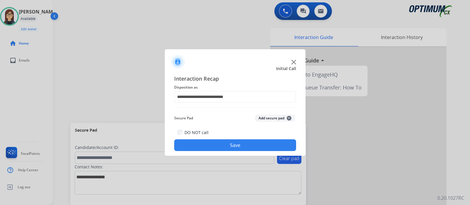
click at [254, 147] on button "Save" at bounding box center [235, 145] width 122 height 12
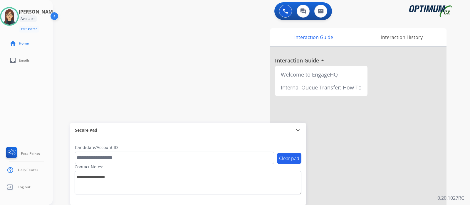
click at [171, 83] on div "swap_horiz Break voice bridge close_fullscreen Connect 3-Way Call merge_type Se…" at bounding box center [254, 143] width 403 height 245
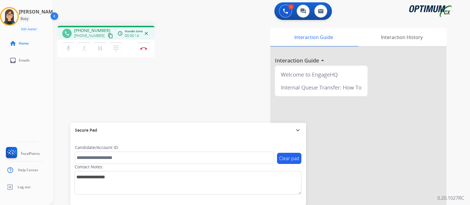
click at [108, 36] on mat-icon "content_copy" at bounding box center [110, 35] width 5 height 5
click at [187, 103] on div "phone +17206436918 +17206436918 content_copy access_time Call metrics Queue 00:…" at bounding box center [254, 143] width 403 height 245
click at [196, 70] on div "phone +17206436918 +17206436918 content_copy access_time Call metrics Queue 00:…" at bounding box center [254, 143] width 403 height 245
click at [173, 94] on div "phone +17206436918 +17206436918 content_copy access_time Call metrics Queue 00:…" at bounding box center [254, 143] width 403 height 245
click at [143, 48] on img at bounding box center [143, 48] width 7 height 3
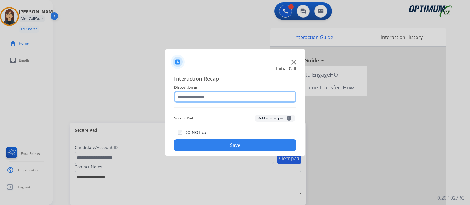
click at [193, 97] on input "text" at bounding box center [235, 97] width 122 height 12
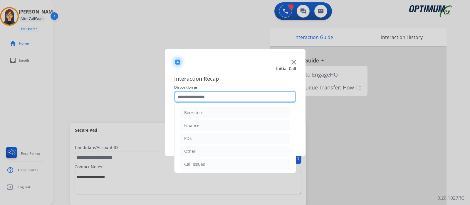
scroll to position [39, 0]
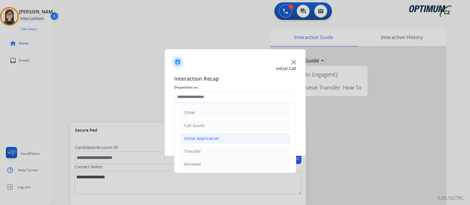
click at [244, 136] on li "Initial Application" at bounding box center [234, 138] width 109 height 11
click at [222, 165] on li "Appeals" at bounding box center [241, 164] width 98 height 11
type input "*******"
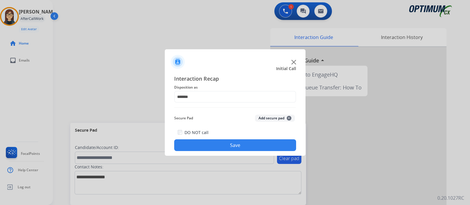
click at [219, 145] on button "Save" at bounding box center [235, 145] width 122 height 12
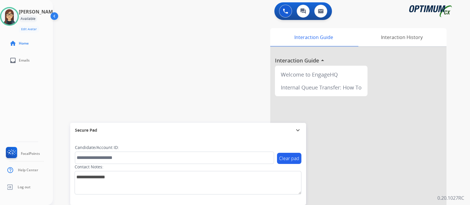
click at [149, 44] on div "swap_horiz Break voice bridge close_fullscreen Connect 3-Way Call merge_type Se…" at bounding box center [254, 143] width 403 height 245
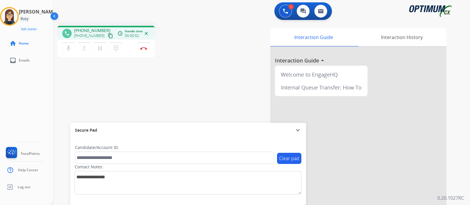
click at [108, 34] on mat-icon "content_copy" at bounding box center [110, 35] width 5 height 5
click at [195, 80] on div "phone +12016691858 +12016691858 content_copy access_time Call metrics Queue 00:…" at bounding box center [254, 143] width 403 height 245
click at [178, 73] on div "phone +12016691858 +12016691858 content_copy access_time Call metrics Queue 00:…" at bounding box center [254, 143] width 403 height 245
click at [194, 50] on div "phone +12016691858 +12016691858 content_copy access_time Call metrics Queue 00:…" at bounding box center [133, 42] width 151 height 33
click at [69, 50] on mat-icon "mic" at bounding box center [68, 48] width 7 height 7
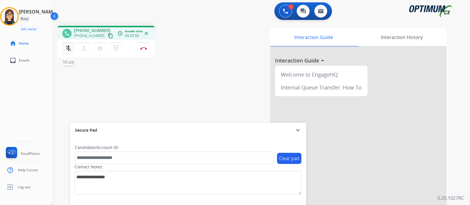
click at [69, 50] on mat-icon "mic_off" at bounding box center [68, 48] width 7 height 7
click at [69, 50] on mat-icon "mic" at bounding box center [68, 48] width 7 height 7
click at [210, 45] on div "phone +12016691858 +12016691858 content_copy access_time Call metrics Queue 00:…" at bounding box center [254, 143] width 403 height 245
click at [69, 50] on mat-icon "mic_off" at bounding box center [68, 48] width 7 height 7
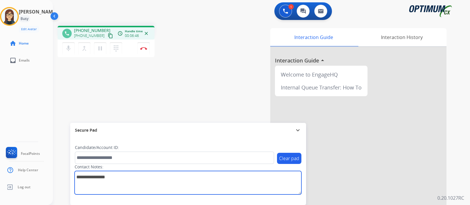
click at [130, 174] on textarea at bounding box center [188, 182] width 227 height 23
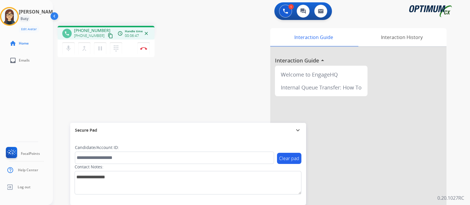
click at [178, 79] on div "phone +12016691858 +12016691858 content_copy access_time Call metrics Queue 00:…" at bounding box center [254, 143] width 403 height 245
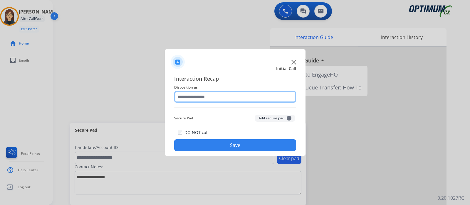
click at [210, 97] on input "text" at bounding box center [235, 97] width 122 height 12
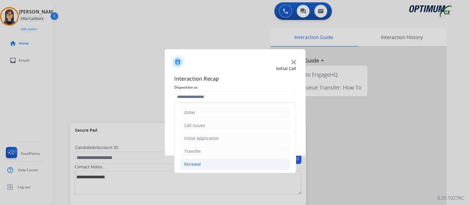
click at [197, 164] on div "Renewal" at bounding box center [192, 164] width 17 height 6
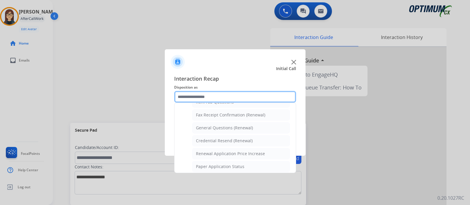
scroll to position [157, 0]
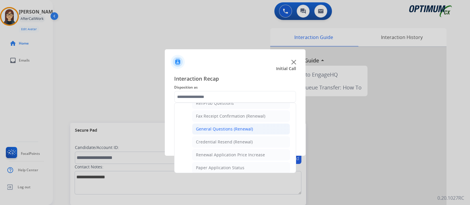
click at [244, 129] on div "General Questions (Renewal)" at bounding box center [224, 129] width 57 height 6
type input "**********"
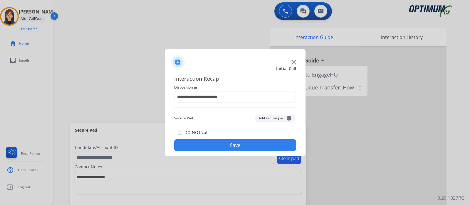
click at [239, 144] on button "Save" at bounding box center [235, 145] width 122 height 12
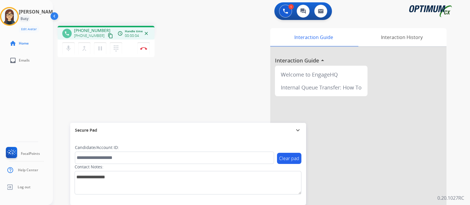
click at [108, 36] on mat-icon "content_copy" at bounding box center [110, 35] width 5 height 5
click at [189, 60] on div "phone +12513273894 +12513273894 content_copy access_time Call metrics Queue 00:…" at bounding box center [254, 143] width 403 height 245
click at [108, 35] on mat-icon "content_copy" at bounding box center [110, 35] width 5 height 5
click at [144, 49] on img at bounding box center [143, 48] width 7 height 3
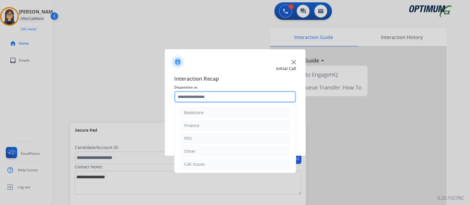
click at [197, 93] on input "text" at bounding box center [235, 97] width 122 height 12
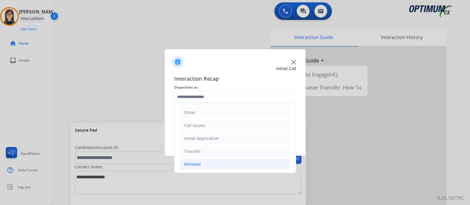
click at [203, 164] on li "Renewal" at bounding box center [234, 164] width 109 height 11
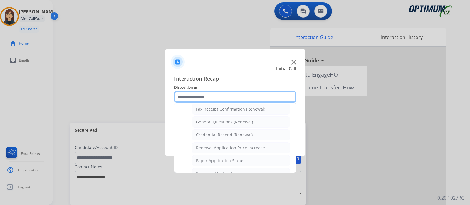
scroll to position [163, 0]
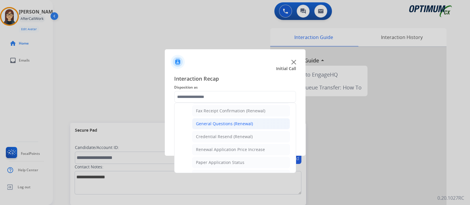
click at [234, 122] on div "General Questions (Renewal)" at bounding box center [224, 124] width 57 height 6
type input "**********"
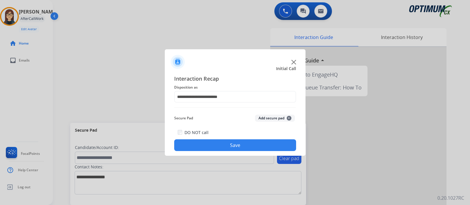
click at [213, 151] on div "DO NOT call Save" at bounding box center [235, 140] width 122 height 22
click at [211, 147] on button "Save" at bounding box center [235, 145] width 122 height 12
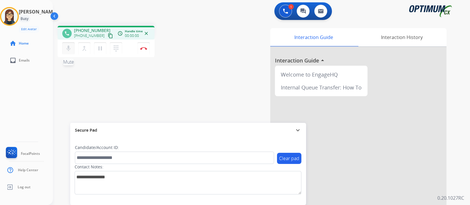
click at [70, 46] on mat-icon "mic" at bounding box center [68, 48] width 7 height 7
click at [70, 46] on mat-icon "mic_off" at bounding box center [68, 48] width 7 height 7
click at [108, 34] on mat-icon "content_copy" at bounding box center [110, 35] width 5 height 5
click at [144, 48] on img at bounding box center [143, 48] width 7 height 3
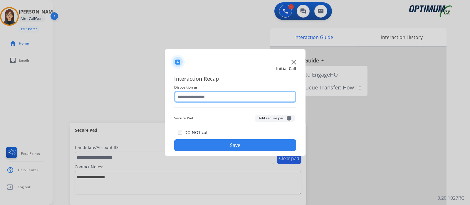
click at [196, 96] on input "text" at bounding box center [235, 97] width 122 height 12
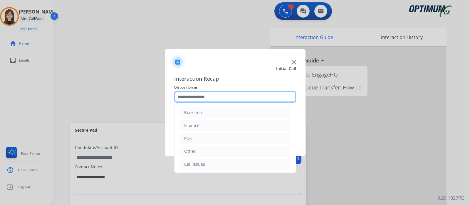
scroll to position [39, 0]
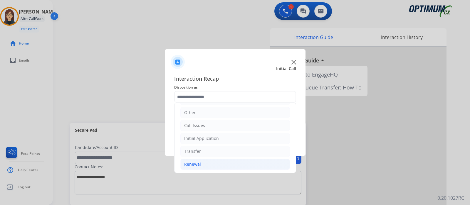
click at [223, 163] on li "Renewal" at bounding box center [234, 164] width 109 height 11
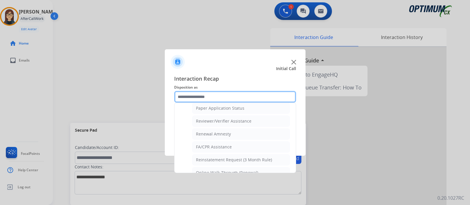
scroll to position [215, 0]
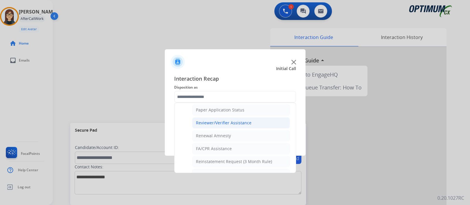
click at [241, 124] on li "Reviewer/Verifier Assistance" at bounding box center [241, 122] width 98 height 11
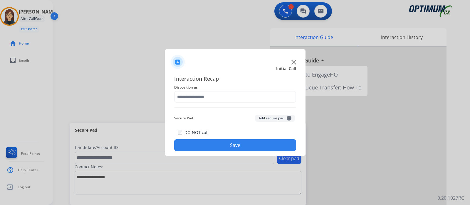
type input "**********"
click at [231, 141] on button "Save" at bounding box center [235, 145] width 122 height 12
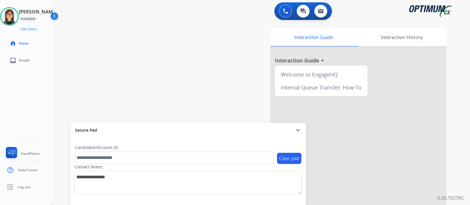
click at [151, 80] on div "swap_horiz Break voice bridge close_fullscreen Connect 3-Way Call merge_type Se…" at bounding box center [254, 143] width 403 height 245
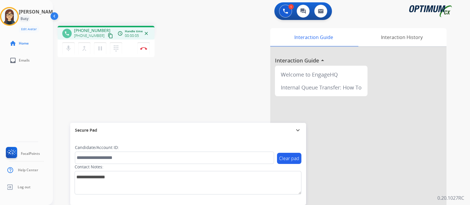
click at [108, 36] on mat-icon "content_copy" at bounding box center [110, 35] width 5 height 5
click at [148, 49] on button "Disconnect" at bounding box center [143, 48] width 12 height 12
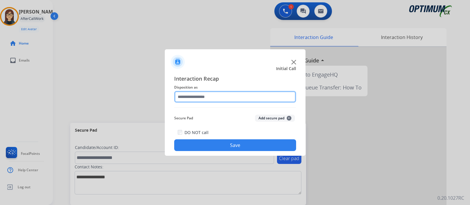
click at [205, 98] on input "text" at bounding box center [235, 97] width 122 height 12
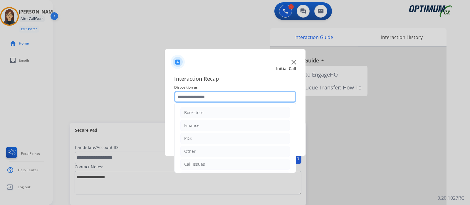
scroll to position [39, 0]
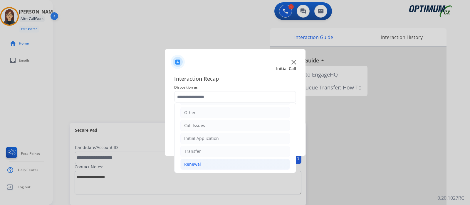
click at [211, 162] on li "Renewal" at bounding box center [234, 164] width 109 height 11
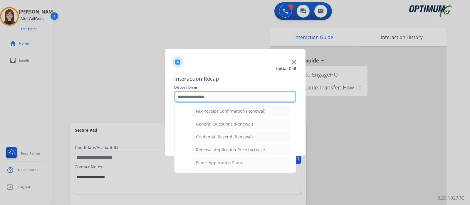
scroll to position [167, 0]
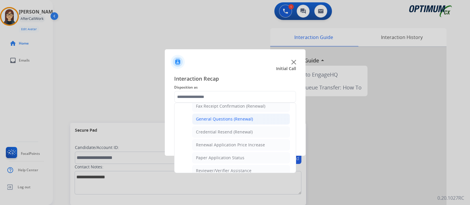
click at [253, 118] on li "General Questions (Renewal)" at bounding box center [241, 119] width 98 height 11
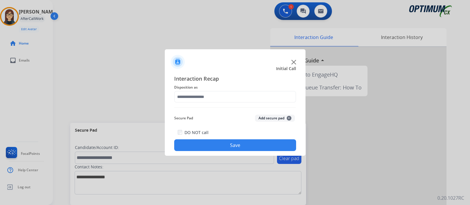
type input "**********"
click at [235, 144] on button "Save" at bounding box center [235, 145] width 122 height 12
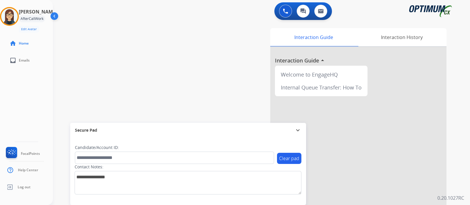
click at [132, 39] on div "swap_horiz Break voice bridge close_fullscreen Connect 3-Way Call merge_type Se…" at bounding box center [254, 143] width 403 height 245
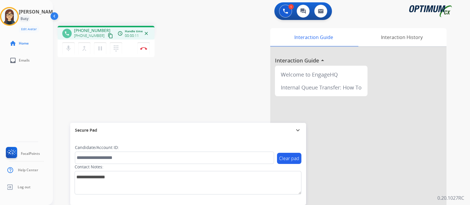
click at [108, 35] on mat-icon "content_copy" at bounding box center [110, 35] width 5 height 5
click at [180, 86] on div "phone +17205265078 +17205265078 content_copy access_time Call metrics Queue 00:…" at bounding box center [254, 143] width 403 height 245
click at [146, 47] on img at bounding box center [143, 48] width 7 height 3
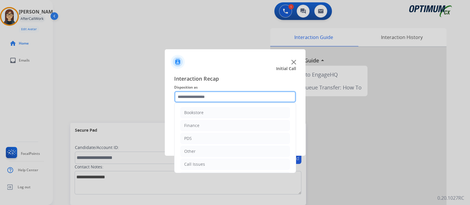
click at [253, 94] on input "text" at bounding box center [235, 97] width 122 height 12
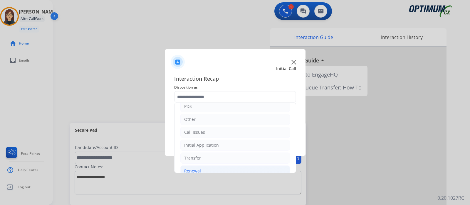
click at [196, 171] on div "Renewal" at bounding box center [192, 171] width 17 height 6
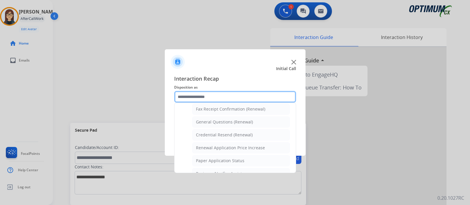
scroll to position [156, 0]
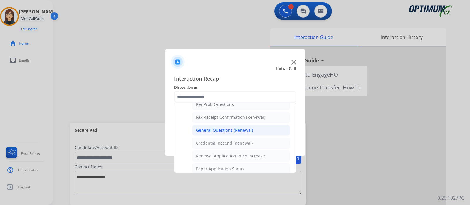
click at [235, 127] on div "General Questions (Renewal)" at bounding box center [224, 130] width 57 height 6
type input "**********"
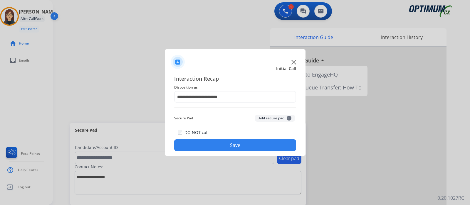
click at [224, 137] on div "DO NOT call Save" at bounding box center [235, 140] width 122 height 22
click at [223, 141] on div "DO NOT call Save" at bounding box center [235, 140] width 122 height 22
click at [208, 150] on button "Save" at bounding box center [235, 145] width 122 height 12
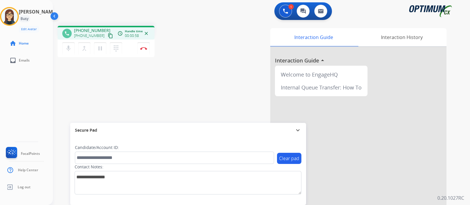
click at [108, 37] on mat-icon "content_copy" at bounding box center [110, 35] width 5 height 5
click at [146, 49] on img at bounding box center [143, 48] width 7 height 3
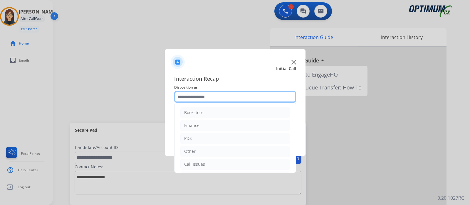
click at [208, 96] on input "text" at bounding box center [235, 97] width 122 height 12
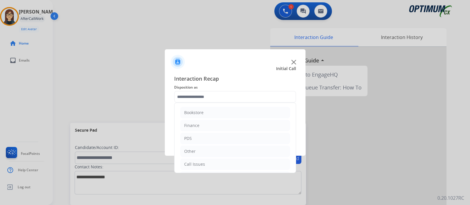
drag, startPoint x: 295, startPoint y: 121, endPoint x: 295, endPoint y: 137, distance: 16.7
click at [295, 137] on div "Interaction Recap Disposition as Bookstore Finance PDS Other Call Issues Initia…" at bounding box center [235, 113] width 141 height 86
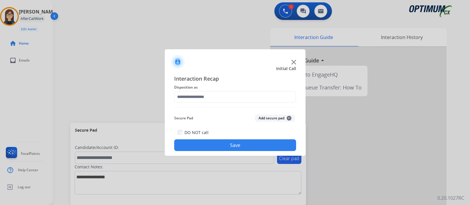
click at [201, 133] on label "DO NOT call" at bounding box center [196, 133] width 24 height 6
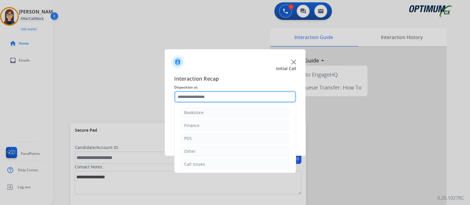
click at [233, 94] on input "text" at bounding box center [235, 97] width 122 height 12
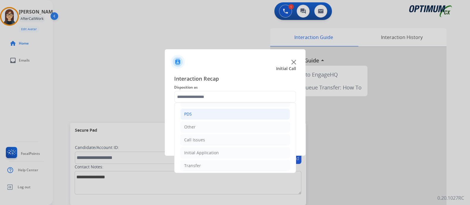
click at [212, 115] on li "PDS" at bounding box center [234, 114] width 109 height 11
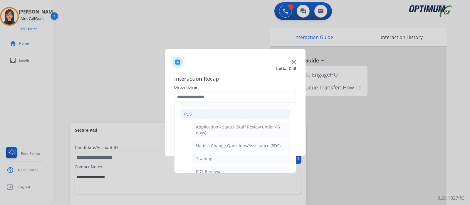
click at [295, 114] on div "Interaction Recap Disposition as Bookstore Finance PDS Application - Status (St…" at bounding box center [235, 113] width 141 height 86
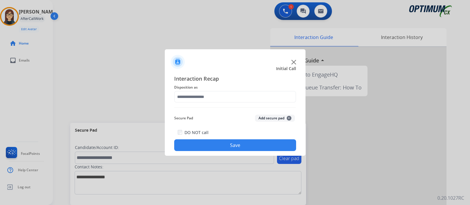
drag, startPoint x: 295, startPoint y: 114, endPoint x: 298, endPoint y: 141, distance: 27.0
click at [298, 141] on div "Interaction Recap Disposition as Secure Pad Add secure pad + DO NOT call Save" at bounding box center [235, 113] width 141 height 86
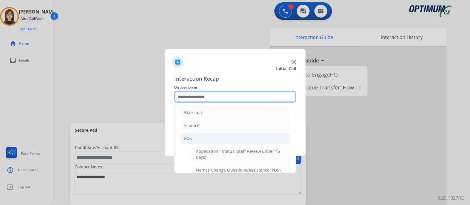
click at [277, 93] on input "text" at bounding box center [235, 97] width 122 height 12
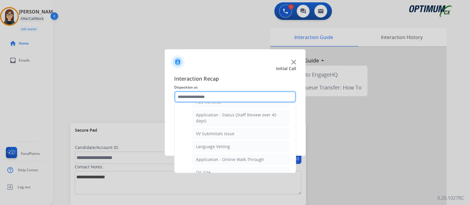
scroll to position [98, 0]
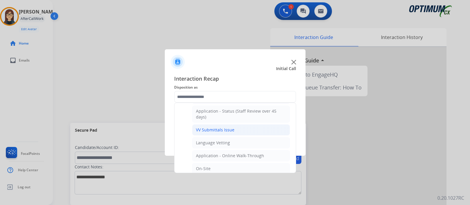
click at [242, 129] on li "VV Submittals Issue" at bounding box center [241, 129] width 98 height 11
type input "**********"
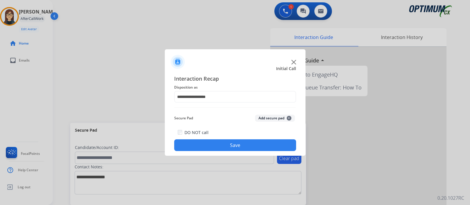
click at [226, 140] on button "Save" at bounding box center [235, 145] width 122 height 12
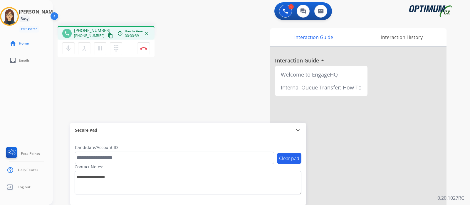
click at [108, 35] on mat-icon "content_copy" at bounding box center [110, 35] width 5 height 5
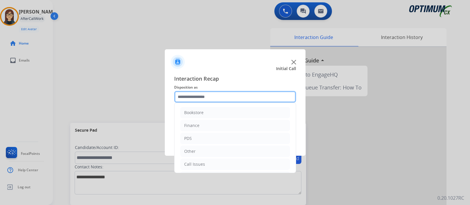
click at [212, 94] on input "text" at bounding box center [235, 97] width 122 height 12
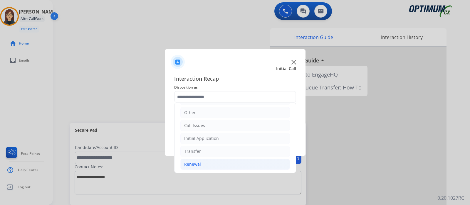
click at [204, 164] on li "Renewal" at bounding box center [234, 164] width 109 height 11
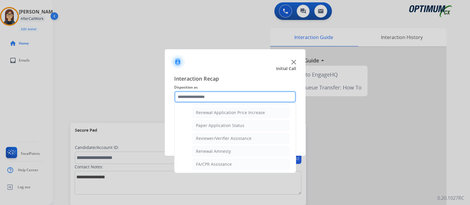
scroll to position [200, 0]
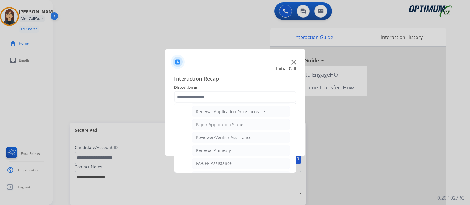
click at [252, 138] on li "Reviewer/Verifier Assistance" at bounding box center [241, 137] width 98 height 11
type input "**********"
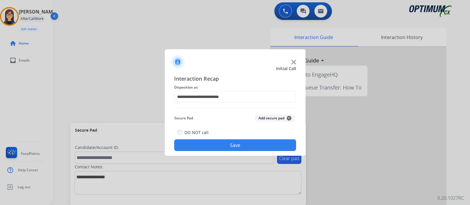
click at [249, 143] on button "Save" at bounding box center [235, 145] width 122 height 12
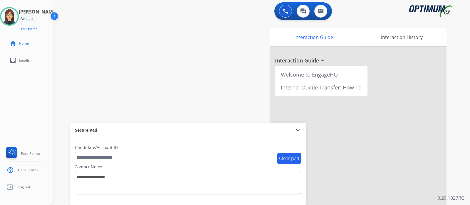
click at [133, 62] on div "swap_horiz Break voice bridge close_fullscreen Connect 3-Way Call merge_type Se…" at bounding box center [254, 143] width 403 height 245
click at [17, 13] on img at bounding box center [9, 16] width 16 height 16
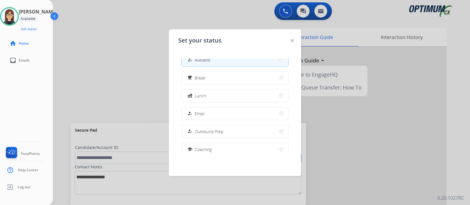
scroll to position [146, 0]
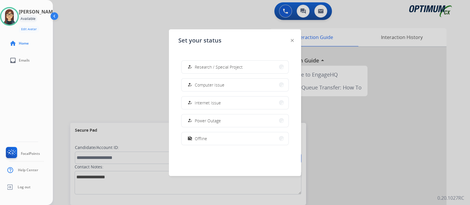
click at [241, 141] on button "work_off Offline" at bounding box center [234, 138] width 107 height 13
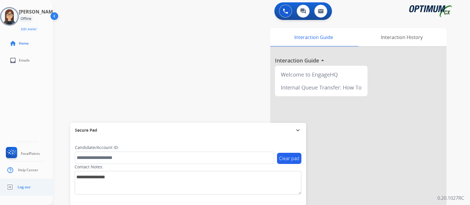
click at [30, 184] on li "Log out" at bounding box center [18, 187] width 26 height 11
